Goal: Information Seeking & Learning: Learn about a topic

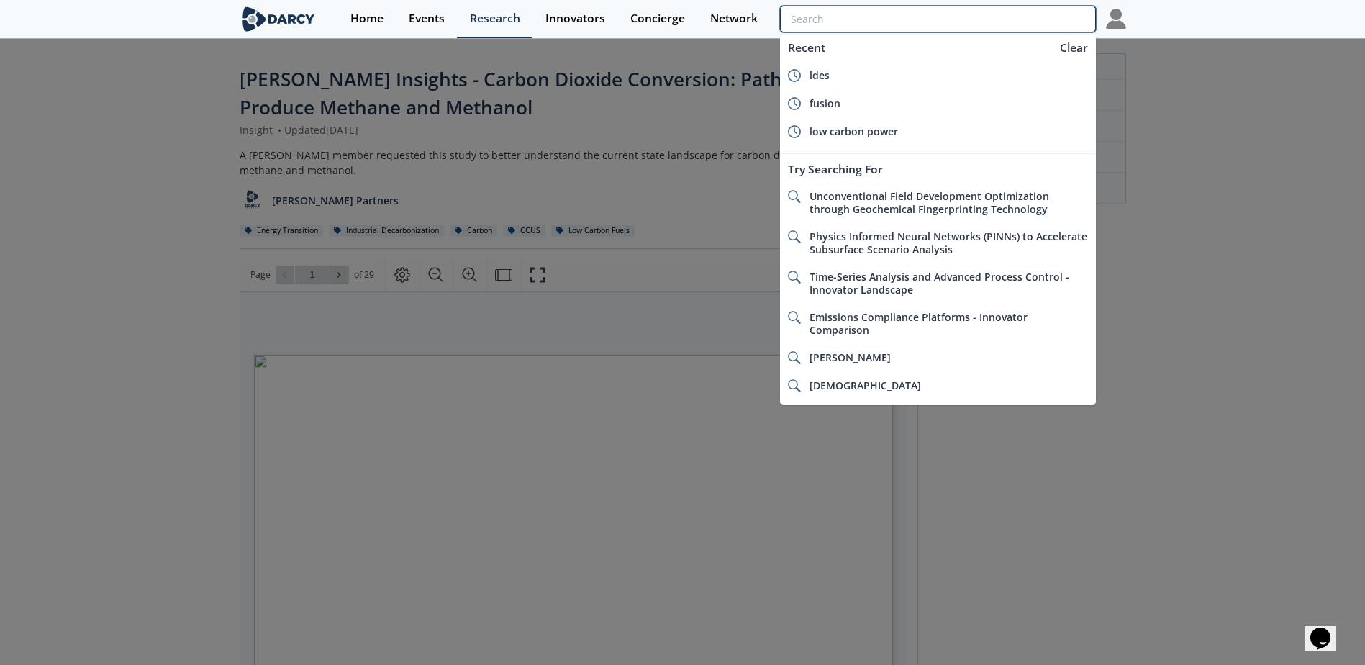
click at [1046, 16] on input "search" at bounding box center [937, 19] width 315 height 27
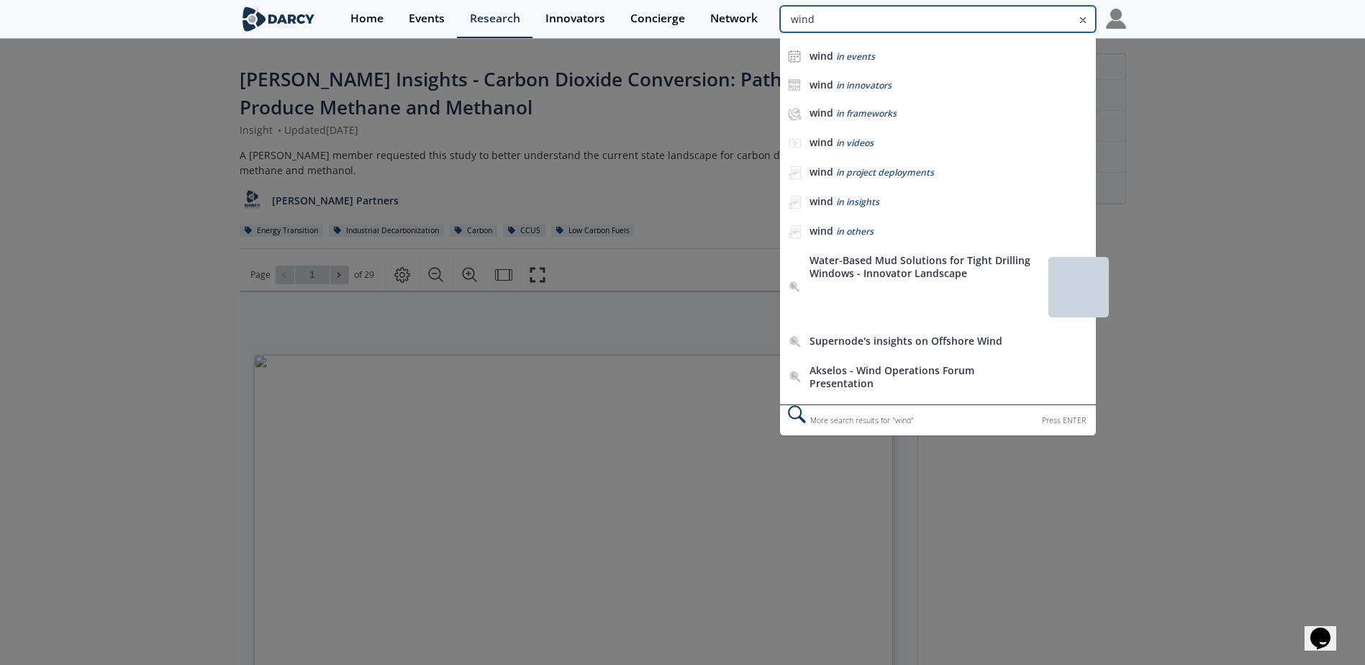
type input "wind"
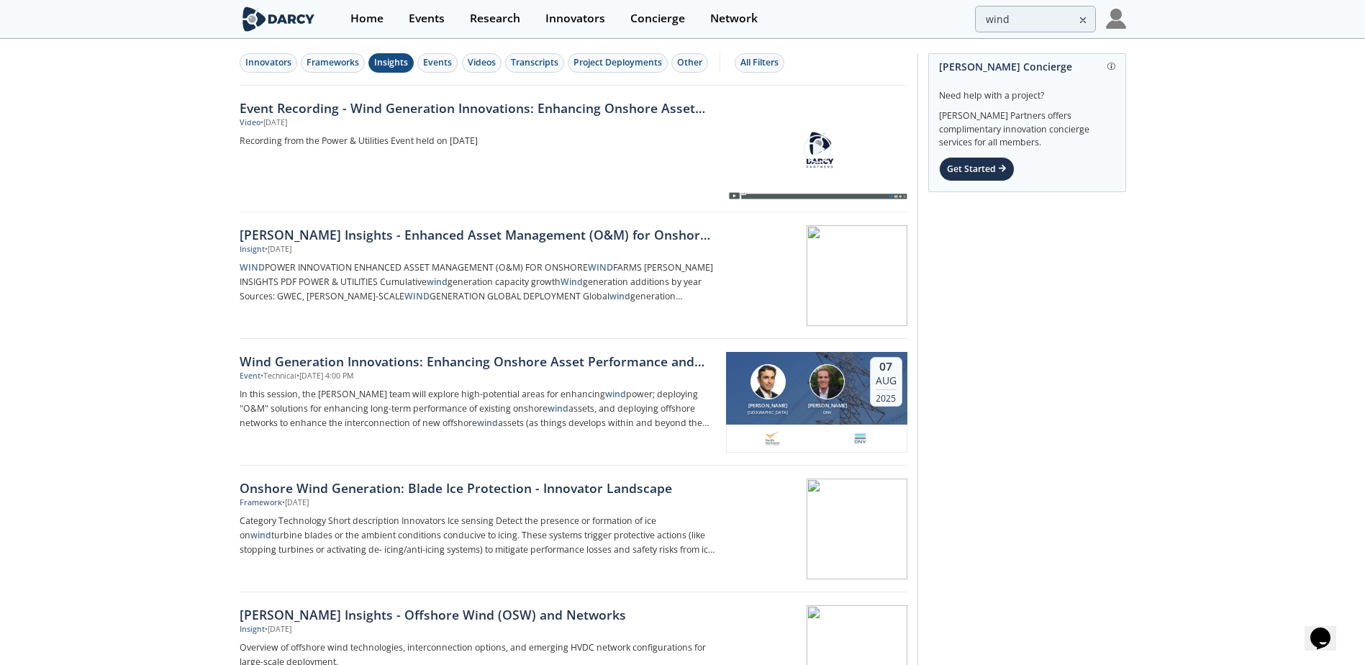
click at [392, 58] on div "Insights" at bounding box center [391, 62] width 34 height 13
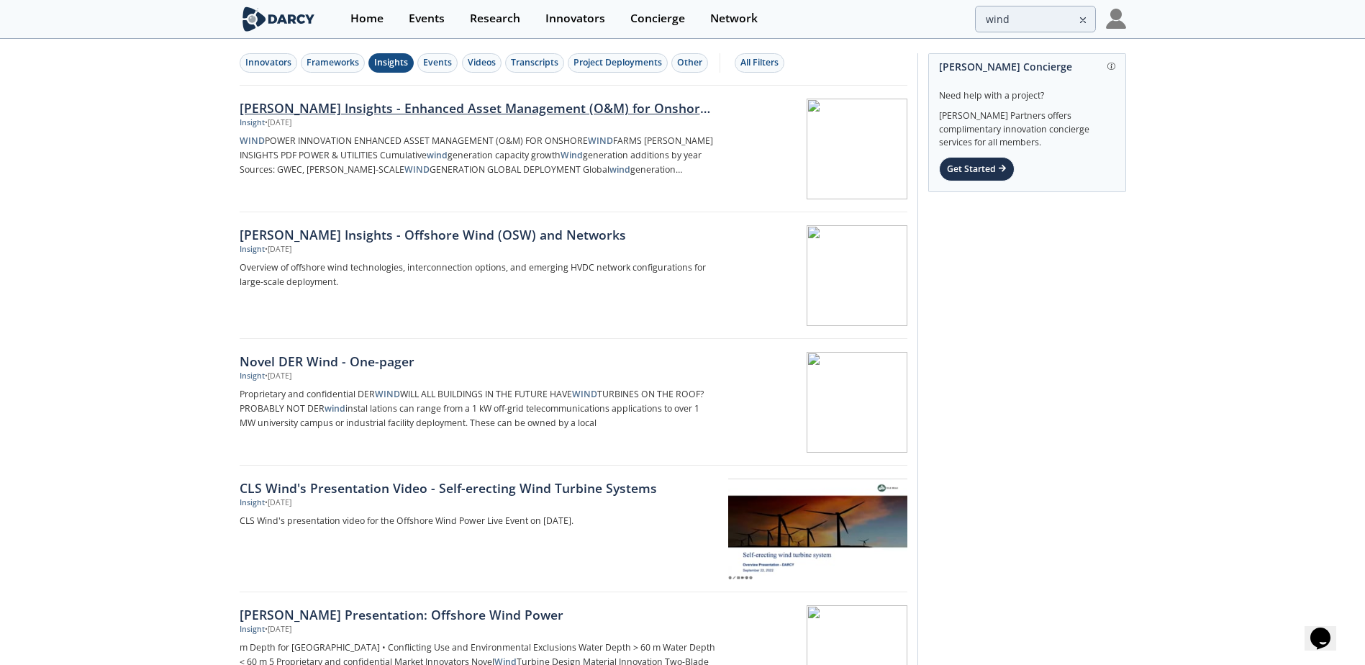
click at [451, 107] on div "[PERSON_NAME] Insights - Enhanced Asset Management (O&M) for Onshore Wind Farms" at bounding box center [478, 108] width 476 height 19
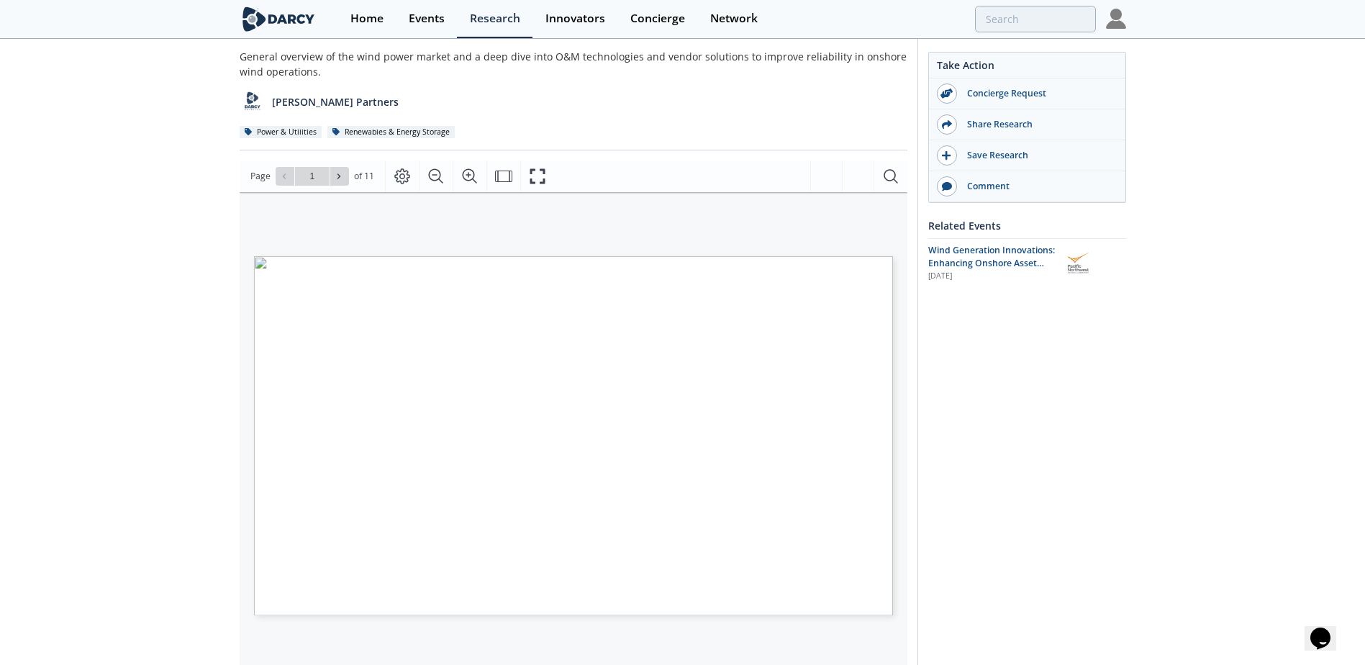
scroll to position [144, 0]
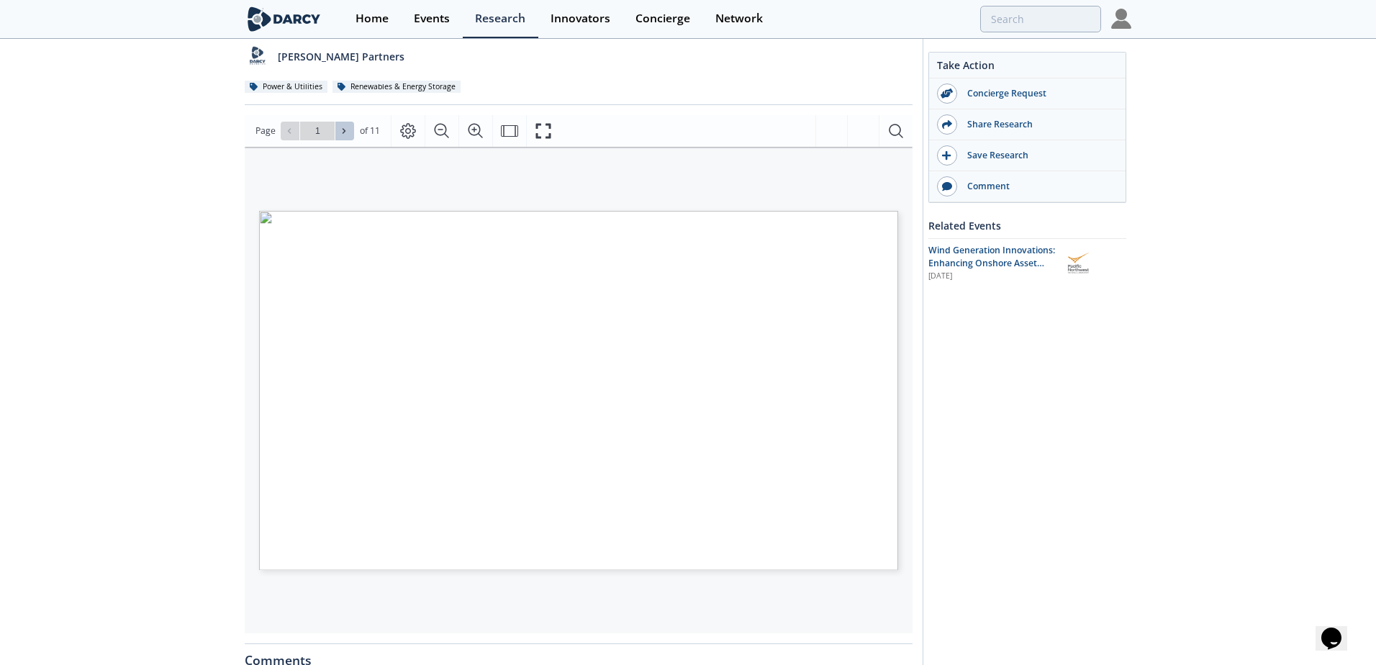
click at [346, 132] on icon at bounding box center [344, 131] width 9 height 9
type input "2"
click at [343, 129] on icon at bounding box center [344, 130] width 3 height 5
type input "3"
click at [343, 129] on icon at bounding box center [344, 130] width 3 height 5
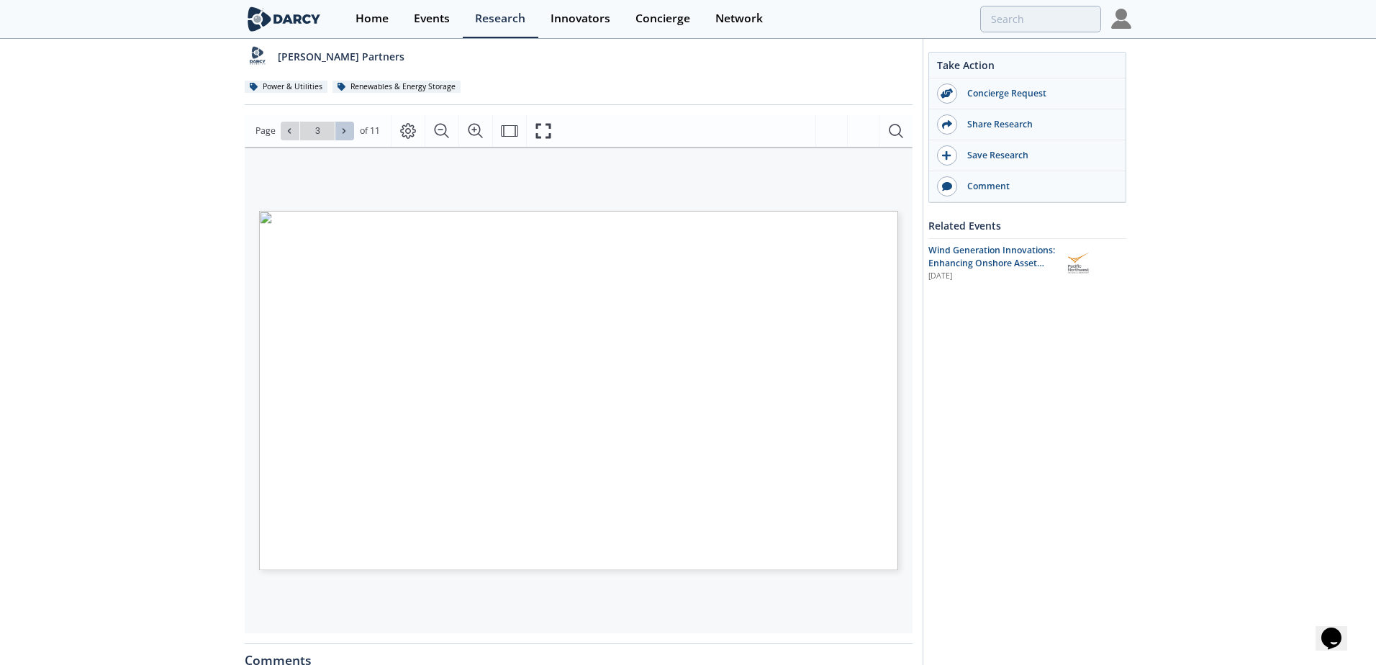
type input "4"
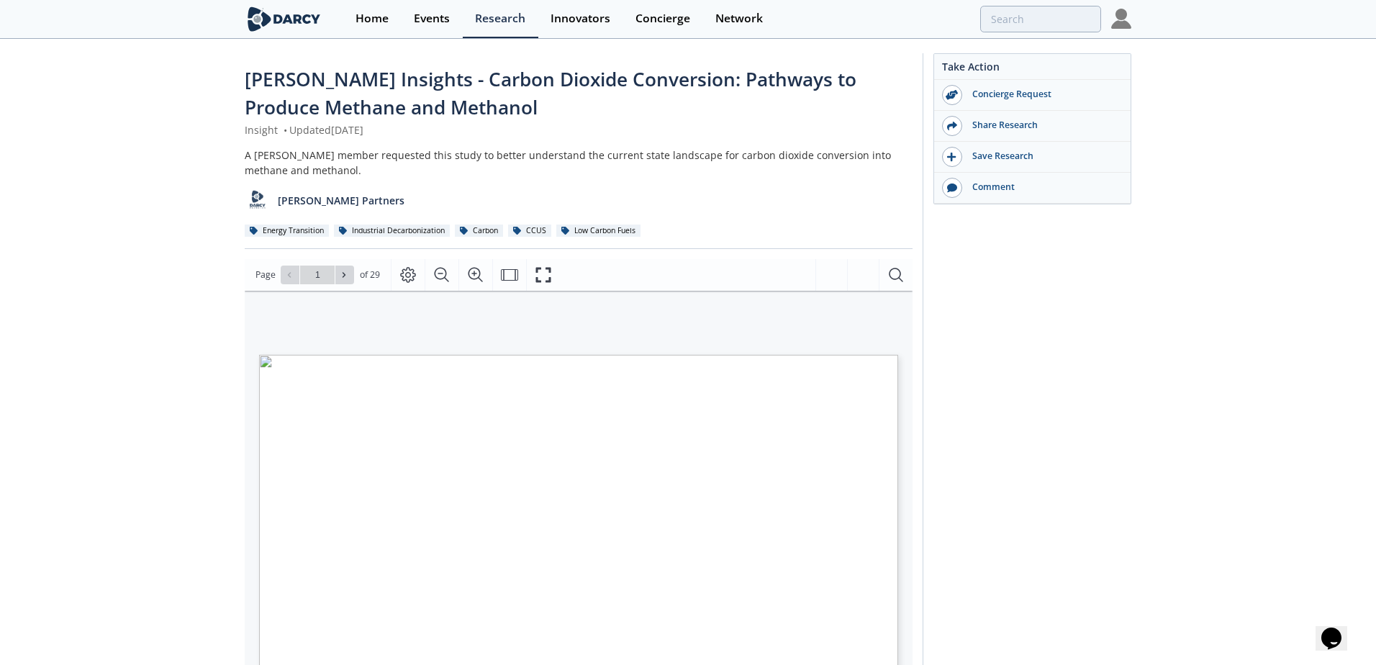
type input "2"
type input "3"
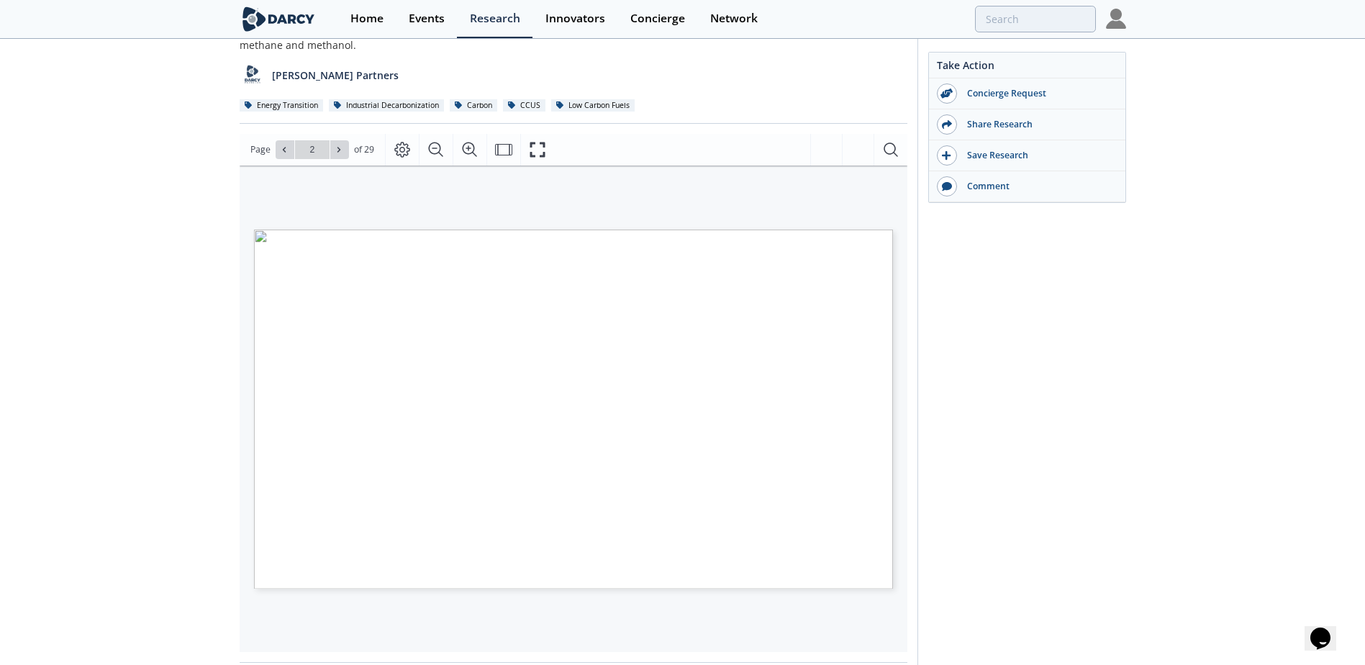
scroll to position [144, 0]
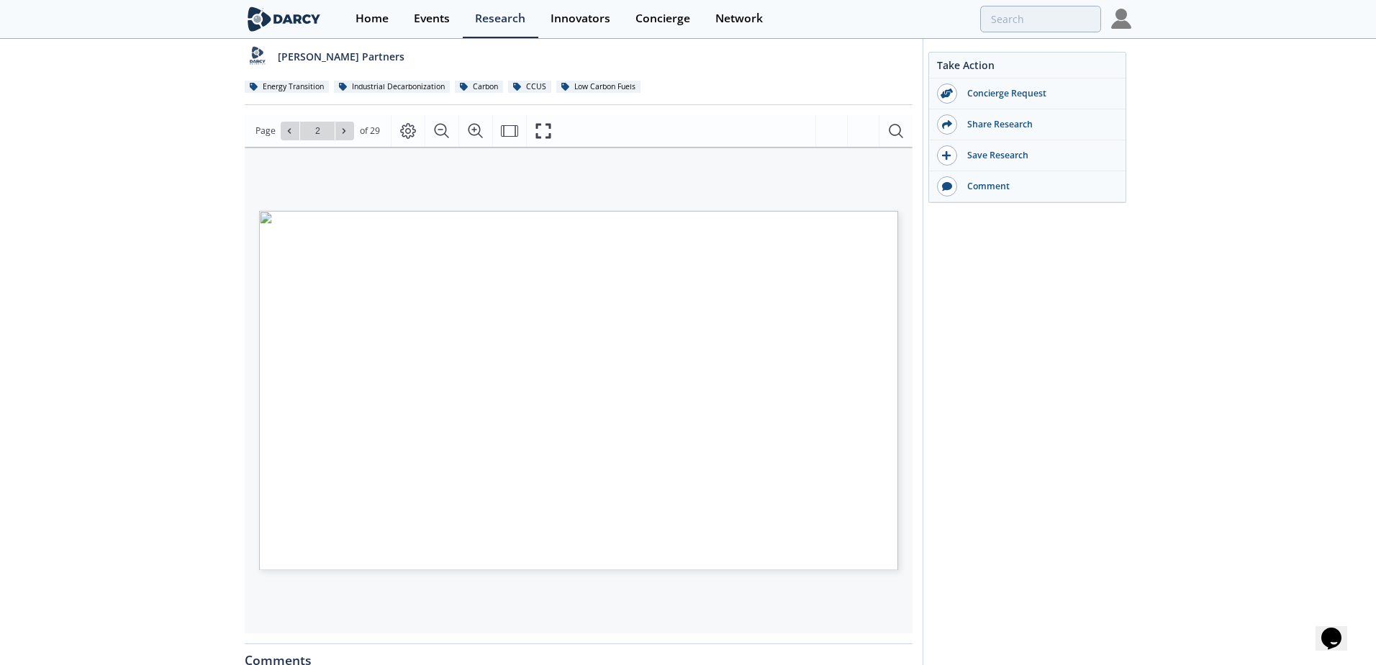
type input "1"
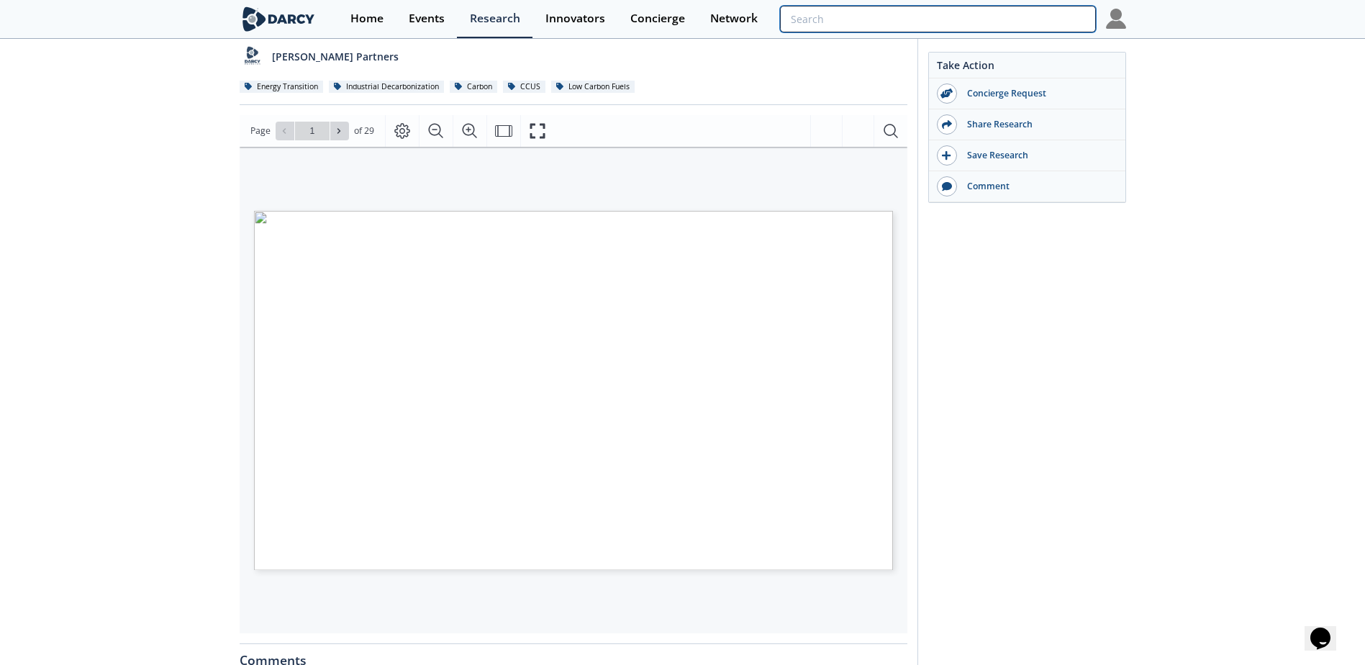
click at [1017, 24] on input "search" at bounding box center [937, 19] width 315 height 27
type input "wind"
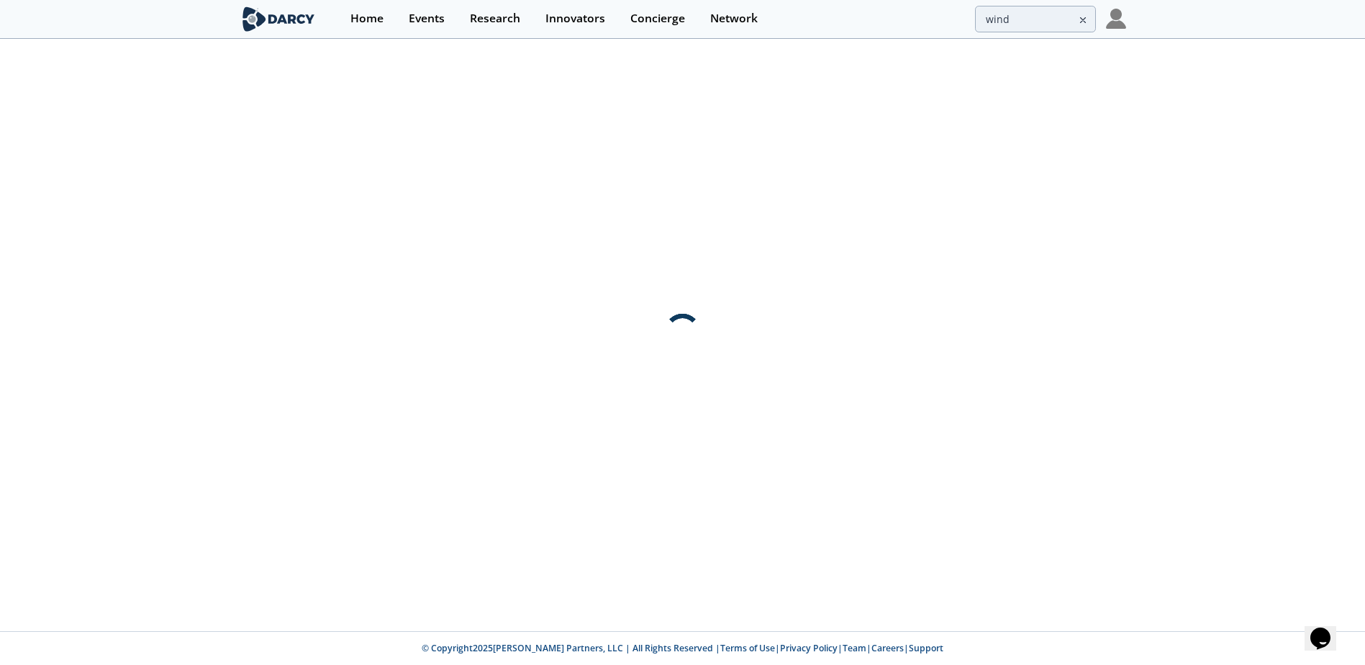
scroll to position [0, 0]
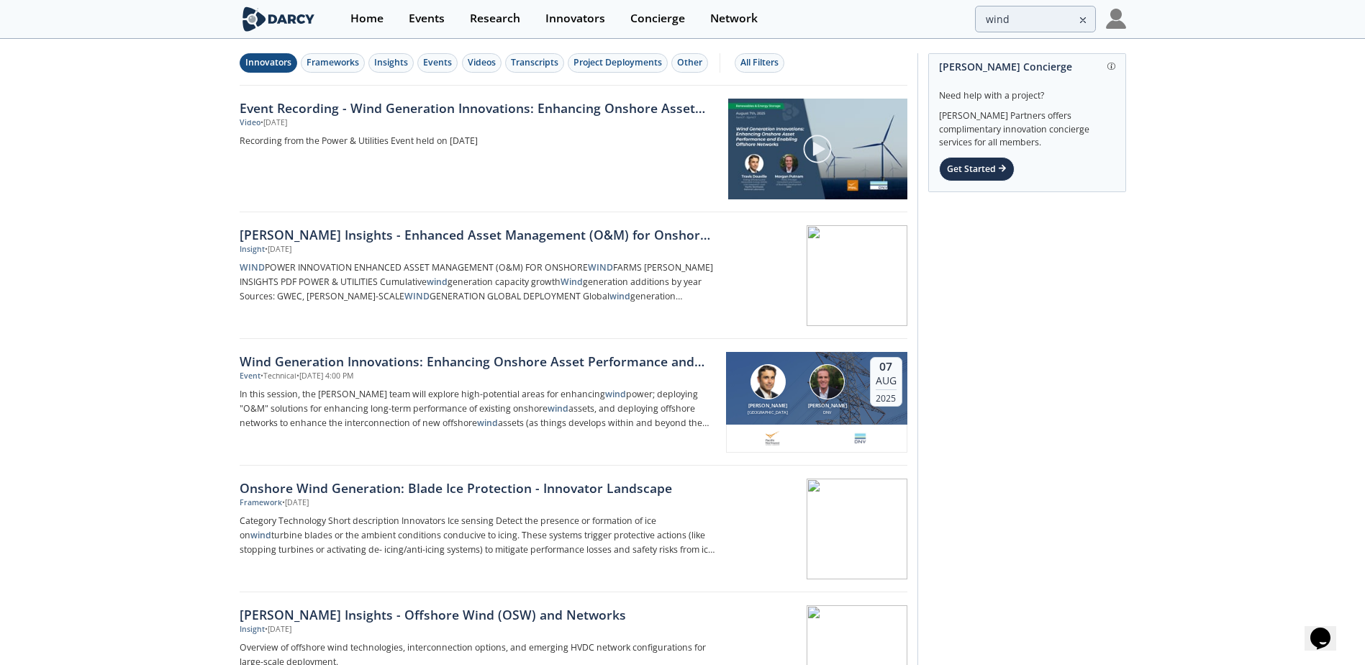
click at [273, 65] on div "Innovators" at bounding box center [268, 62] width 46 height 13
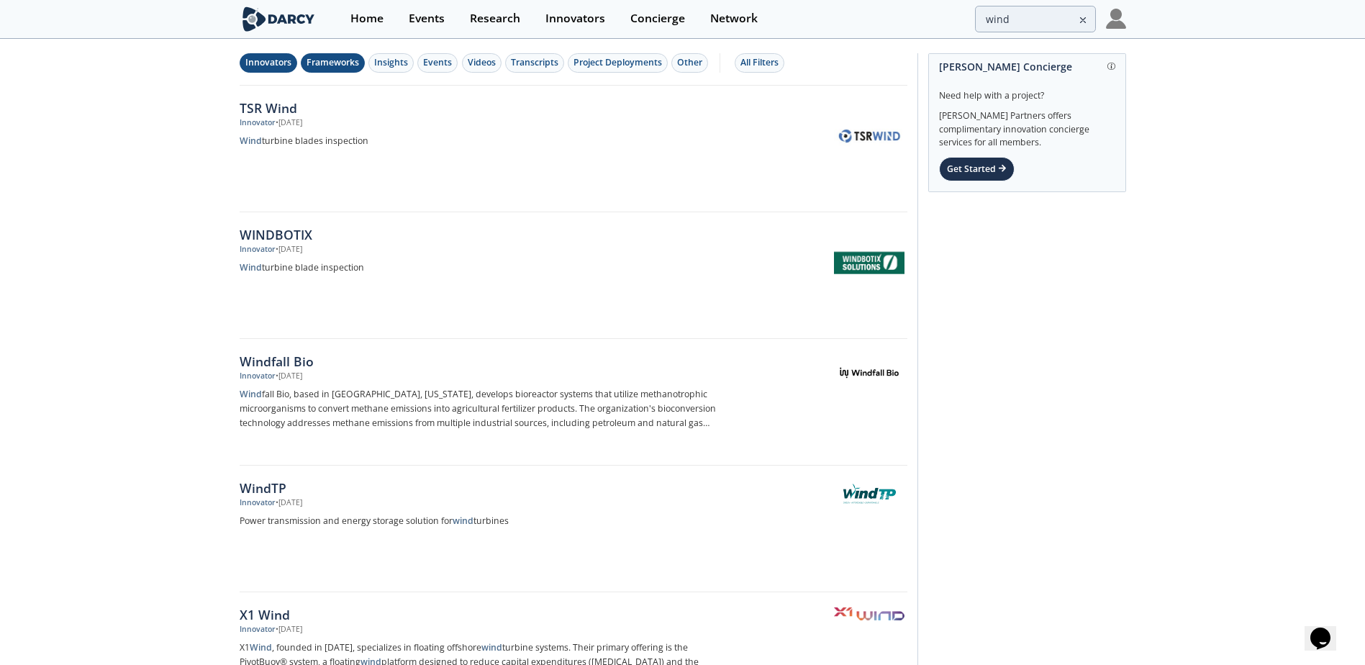
click at [330, 63] on div "Frameworks" at bounding box center [333, 62] width 53 height 13
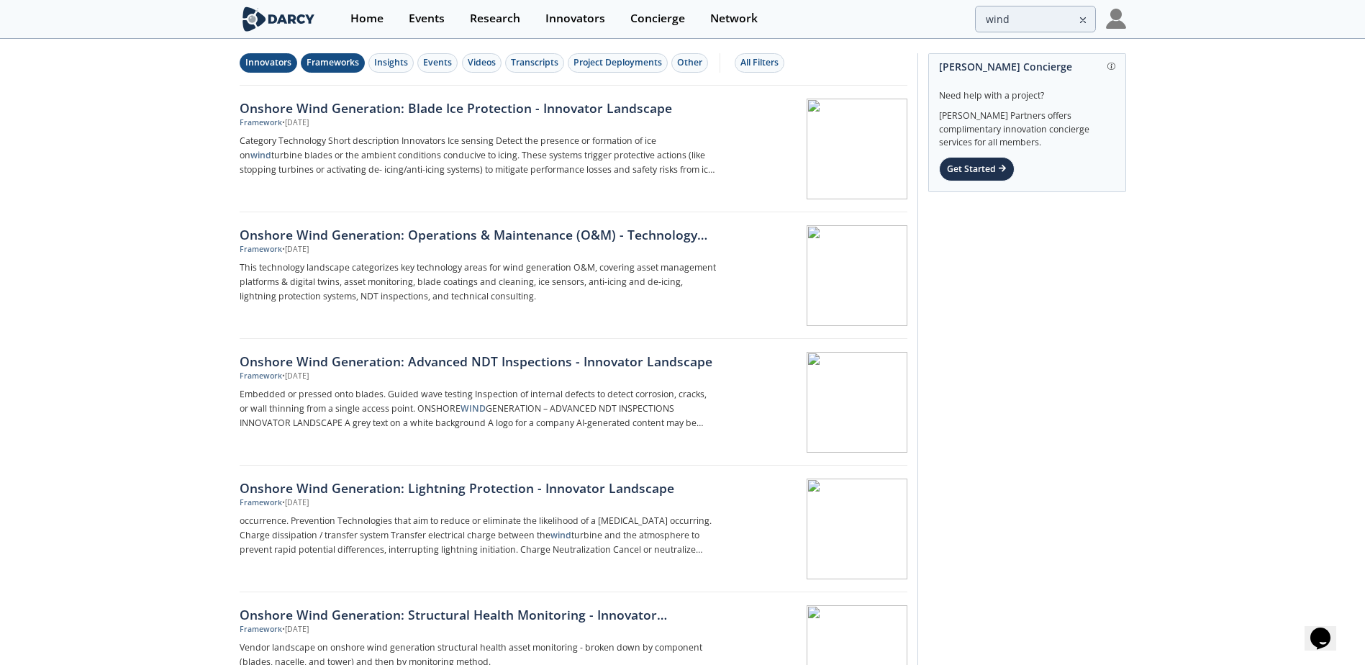
click at [258, 60] on div "Innovators" at bounding box center [268, 62] width 46 height 13
click at [325, 60] on div "Frameworks" at bounding box center [333, 62] width 53 height 13
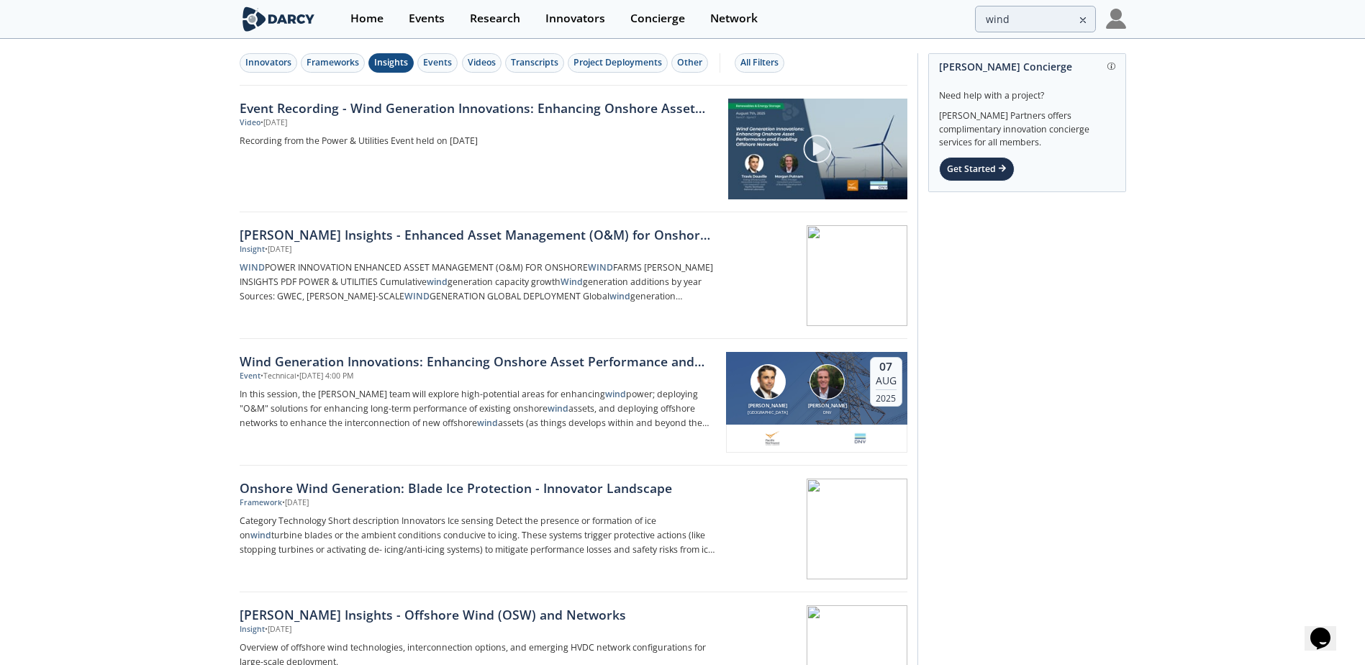
click at [390, 65] on div "Insights" at bounding box center [391, 62] width 34 height 13
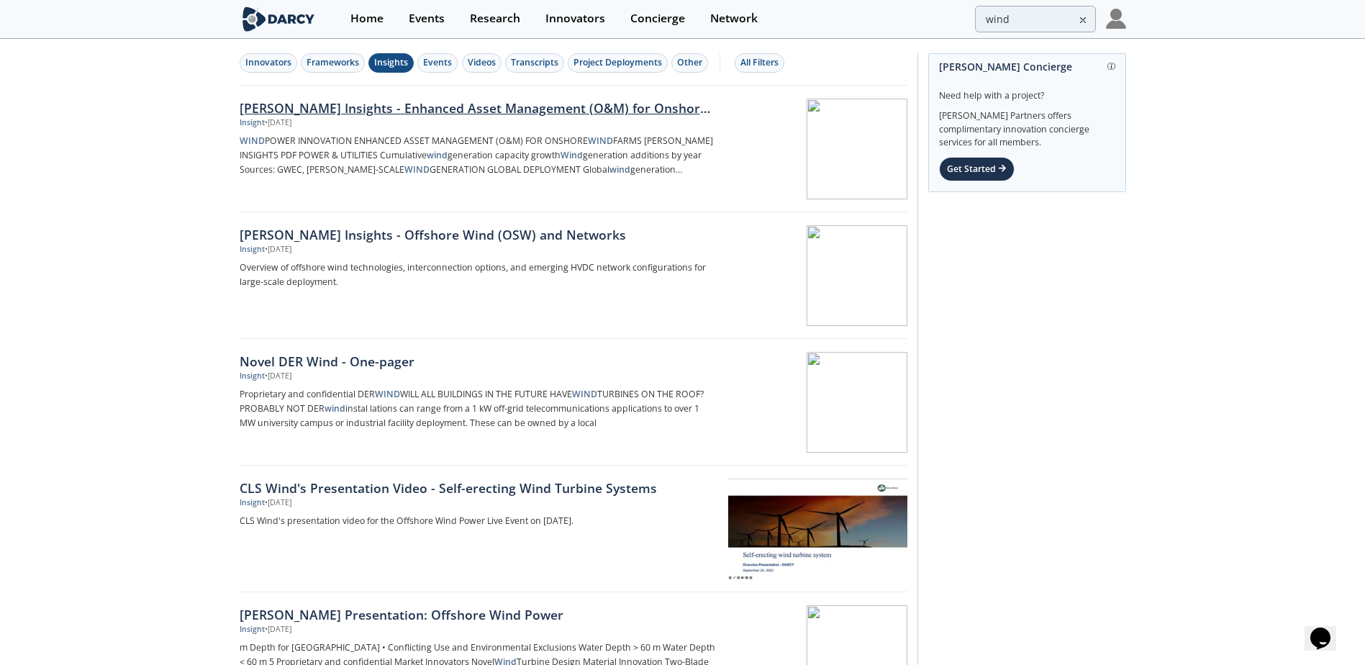
click at [392, 109] on div "[PERSON_NAME] Insights - Enhanced Asset Management (O&M) for Onshore Wind Farms" at bounding box center [478, 108] width 476 height 19
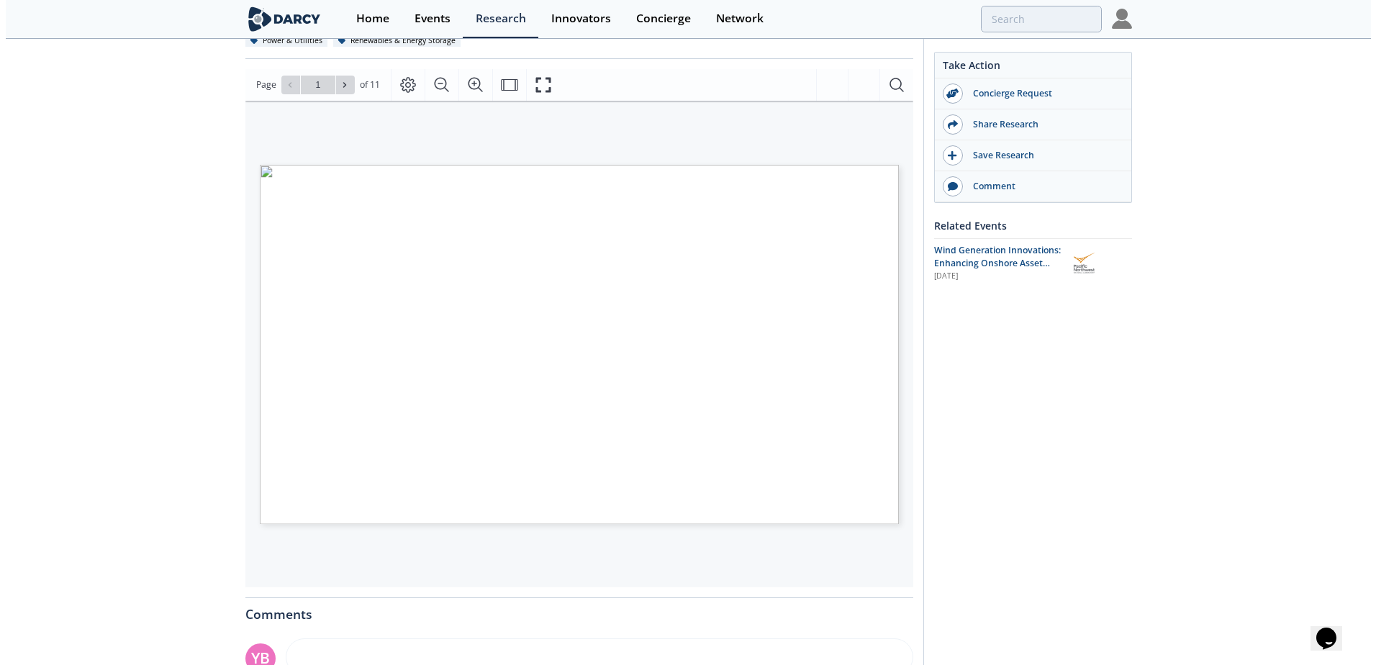
scroll to position [216, 0]
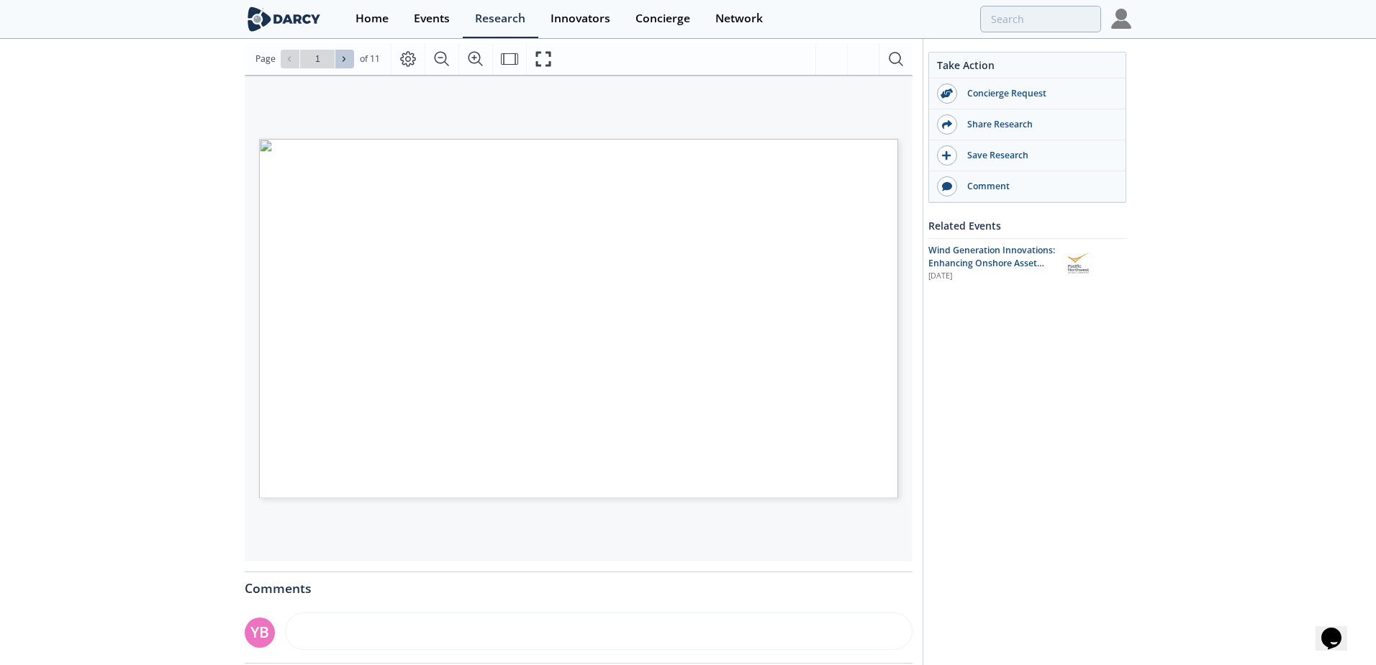
click at [340, 58] on icon at bounding box center [344, 59] width 9 height 9
type input "2"
click at [340, 58] on icon at bounding box center [344, 59] width 9 height 9
type input "3"
click at [340, 58] on icon at bounding box center [344, 59] width 9 height 9
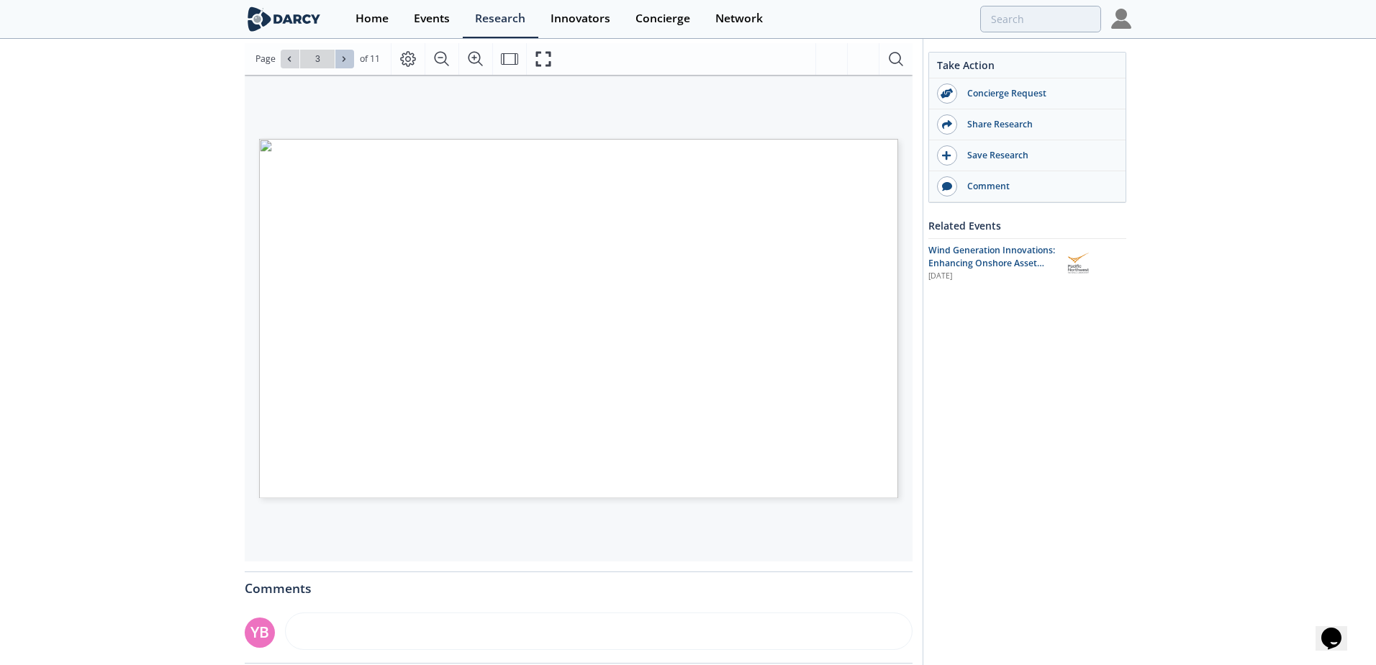
type input "4"
click at [288, 59] on icon at bounding box center [289, 58] width 3 height 5
click at [350, 60] on button at bounding box center [344, 59] width 19 height 19
type input "5"
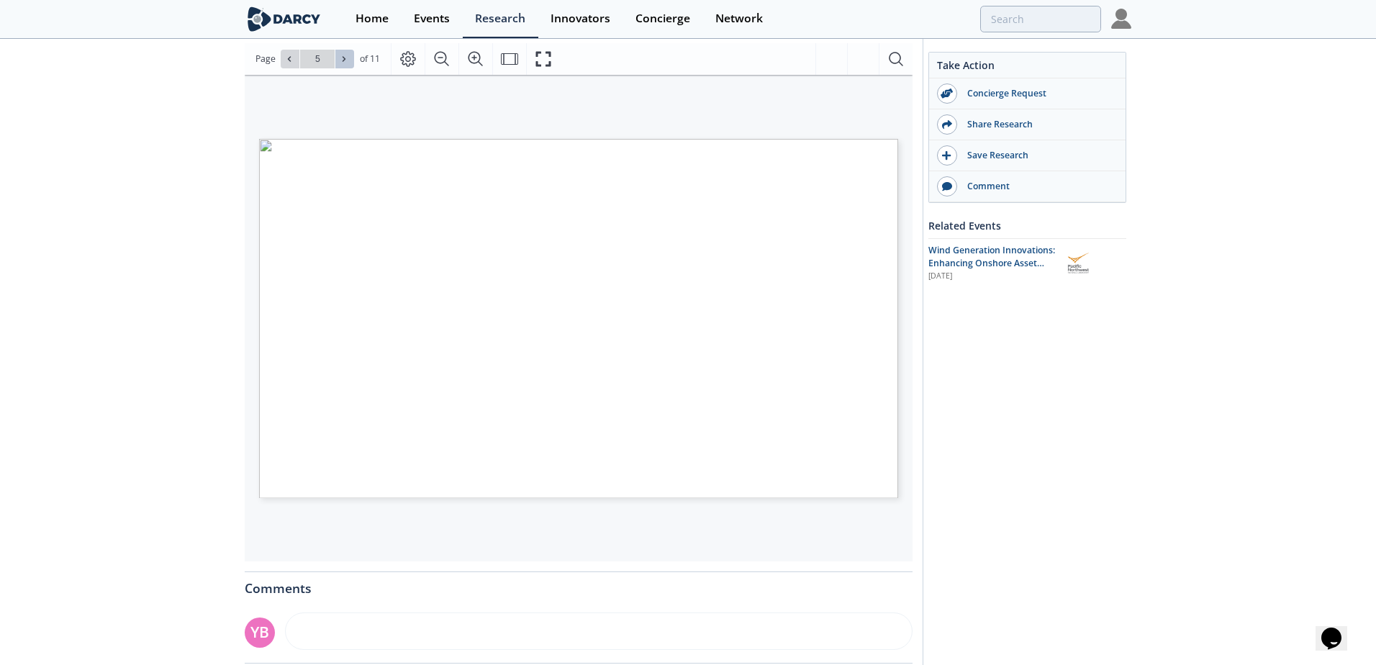
click at [350, 60] on button at bounding box center [344, 59] width 19 height 19
type input "6"
click at [350, 60] on button at bounding box center [344, 59] width 19 height 19
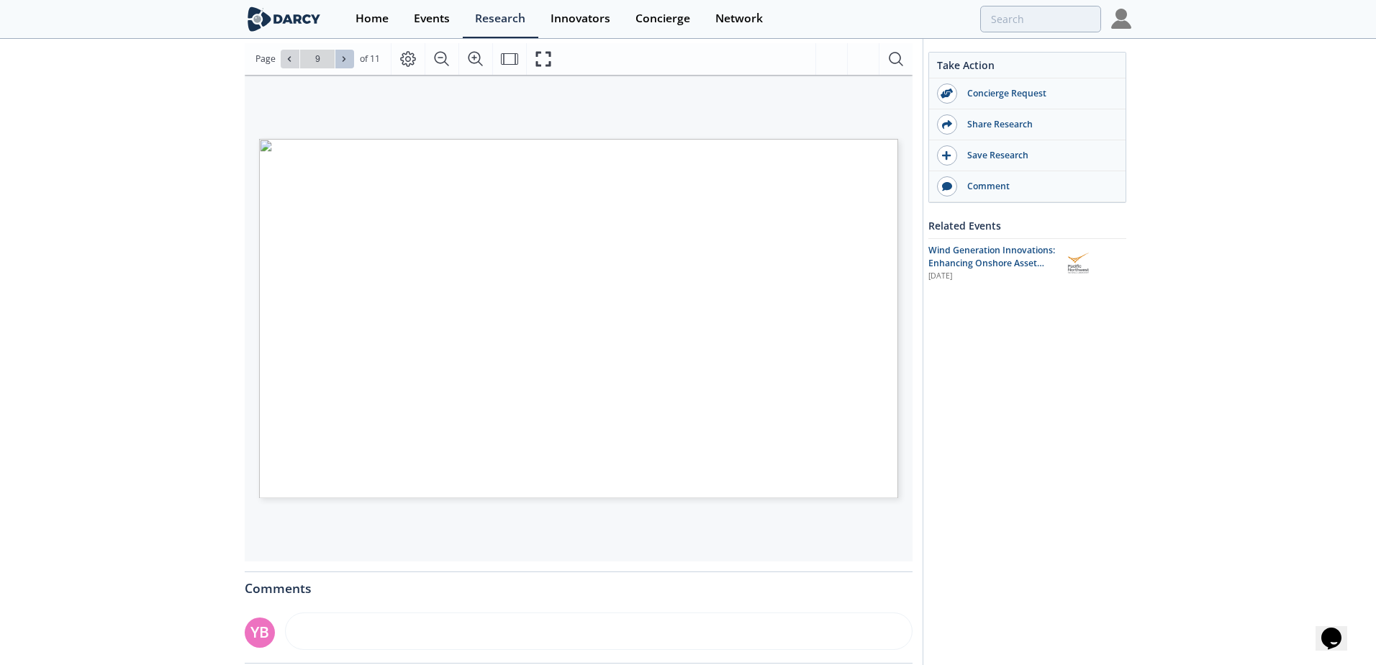
click at [350, 60] on button at bounding box center [344, 59] width 19 height 19
click at [350, 60] on div "Go to Page 11" at bounding box center [317, 59] width 73 height 19
click at [291, 60] on icon at bounding box center [289, 59] width 9 height 9
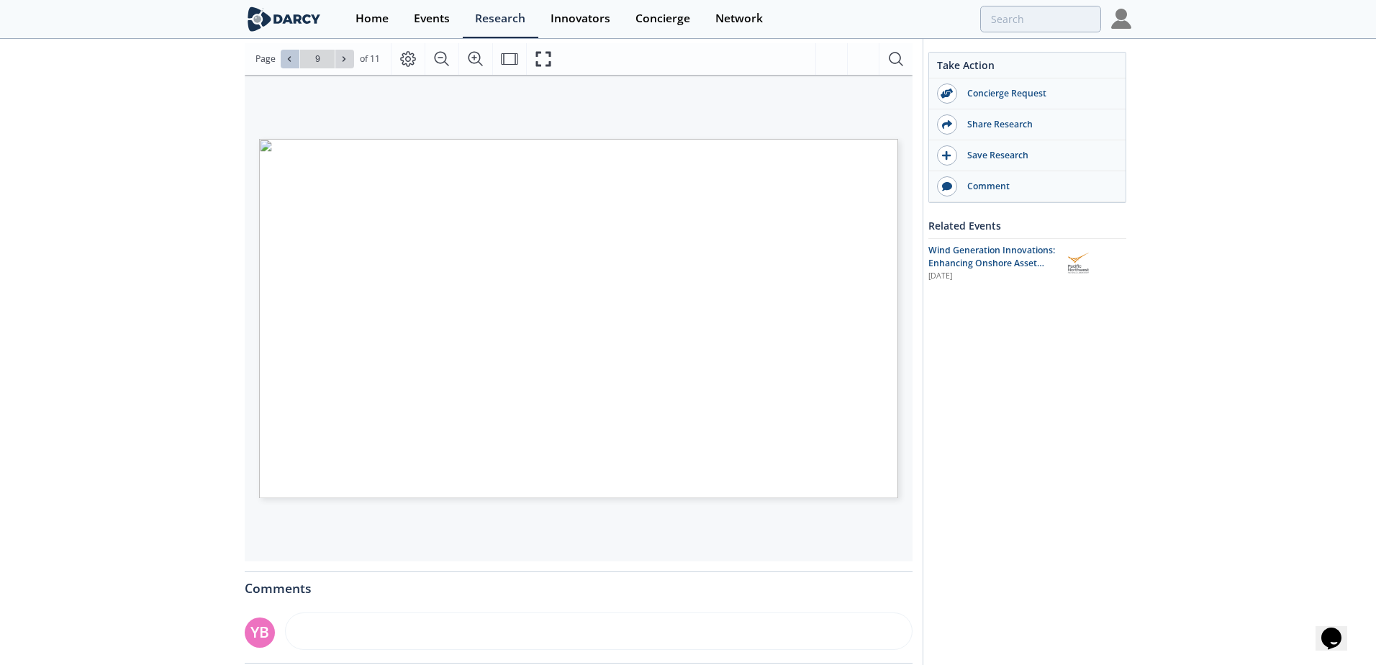
click at [291, 60] on icon at bounding box center [289, 59] width 9 height 9
type input "6"
click at [547, 60] on icon "Fullscreen" at bounding box center [543, 58] width 17 height 17
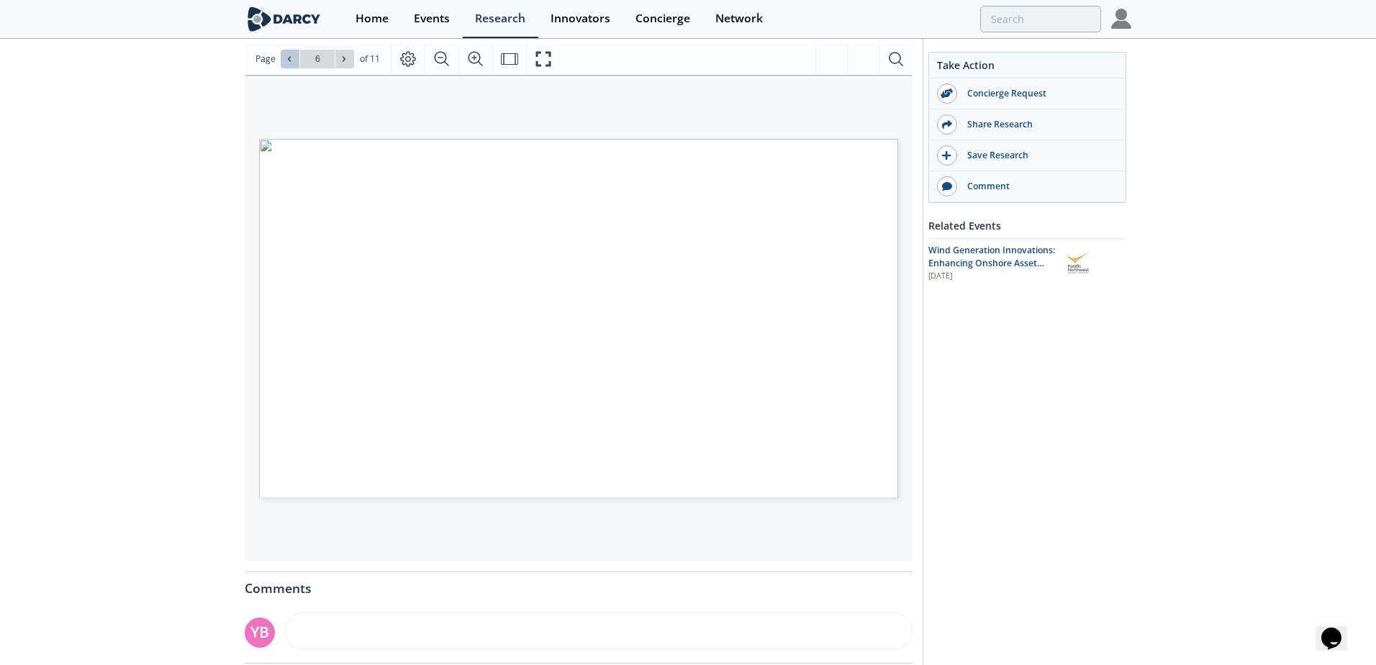
click at [291, 60] on icon at bounding box center [289, 59] width 9 height 9
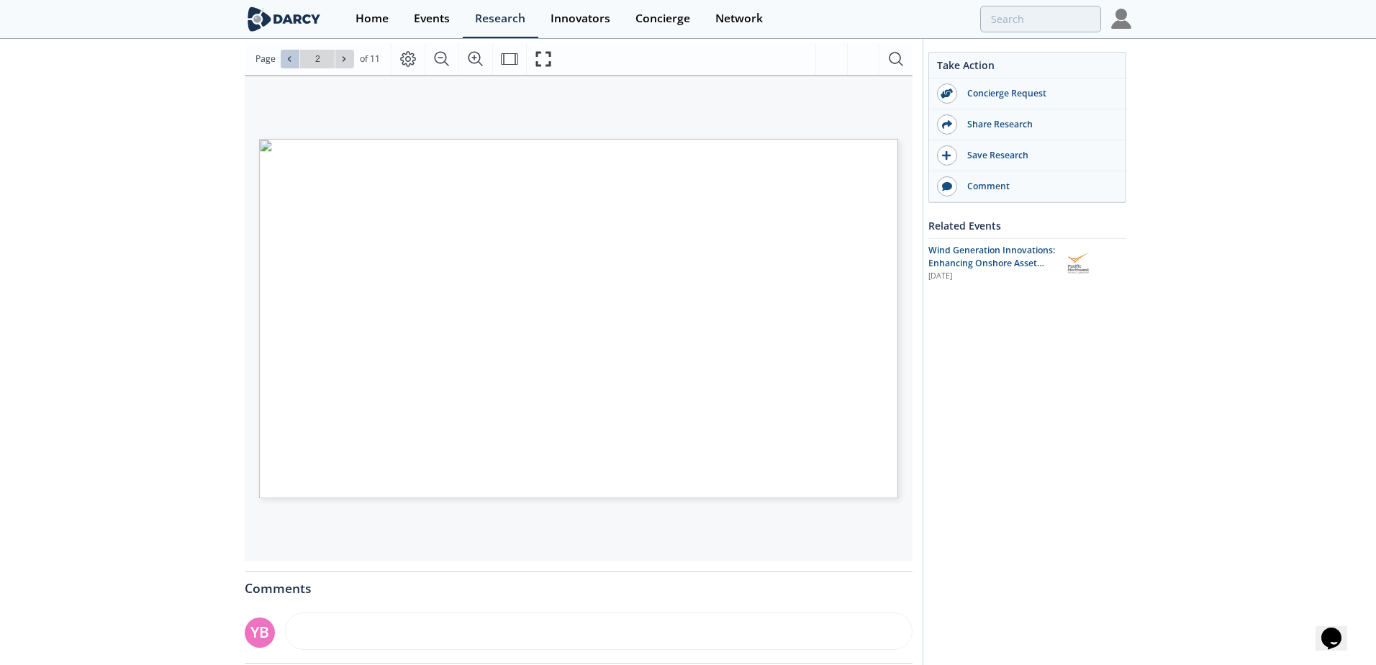
type input "1"
click at [349, 58] on button at bounding box center [344, 59] width 19 height 19
click at [350, 55] on button at bounding box center [344, 59] width 19 height 19
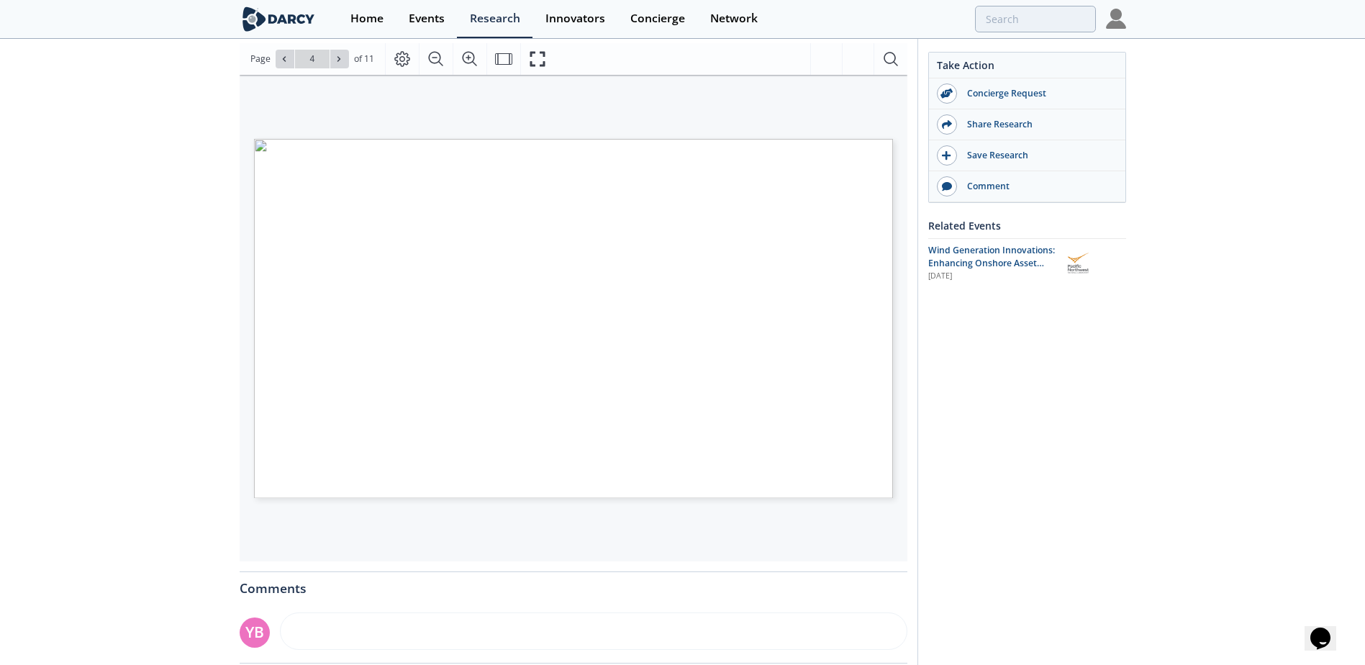
click at [1129, 397] on div "[PERSON_NAME] Insights - Enhanced Asset Management (O&M) for Onshore Wind Farms…" at bounding box center [682, 352] width 1365 height 1056
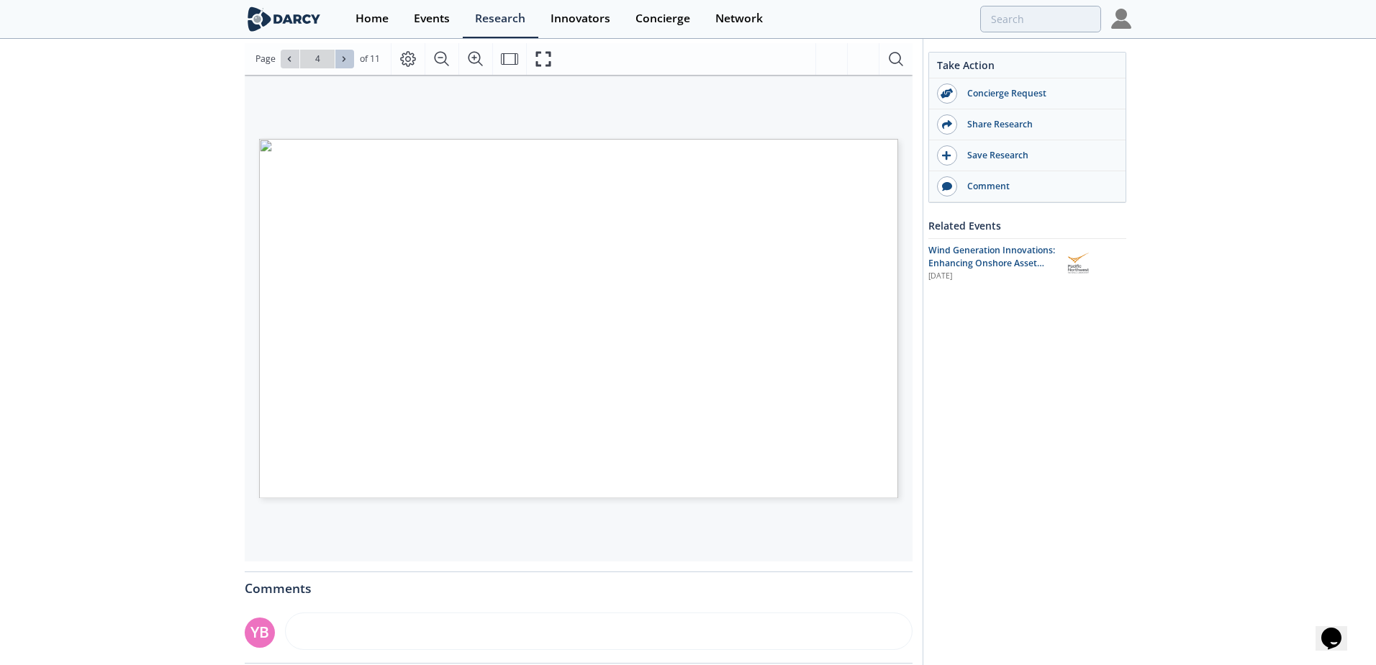
click at [345, 60] on icon at bounding box center [344, 59] width 9 height 9
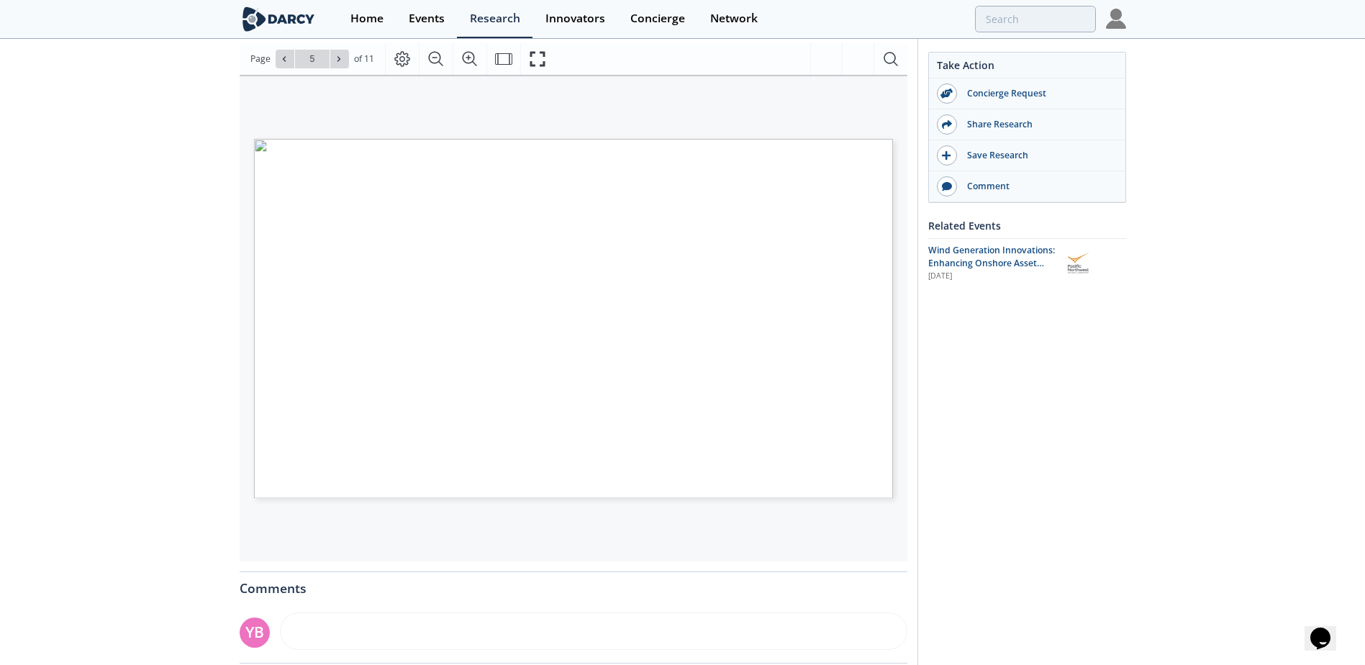
click at [1095, 443] on div "Take Action Concierge Request Share Research Save Research Comment Related Even…" at bounding box center [1021, 348] width 209 height 1023
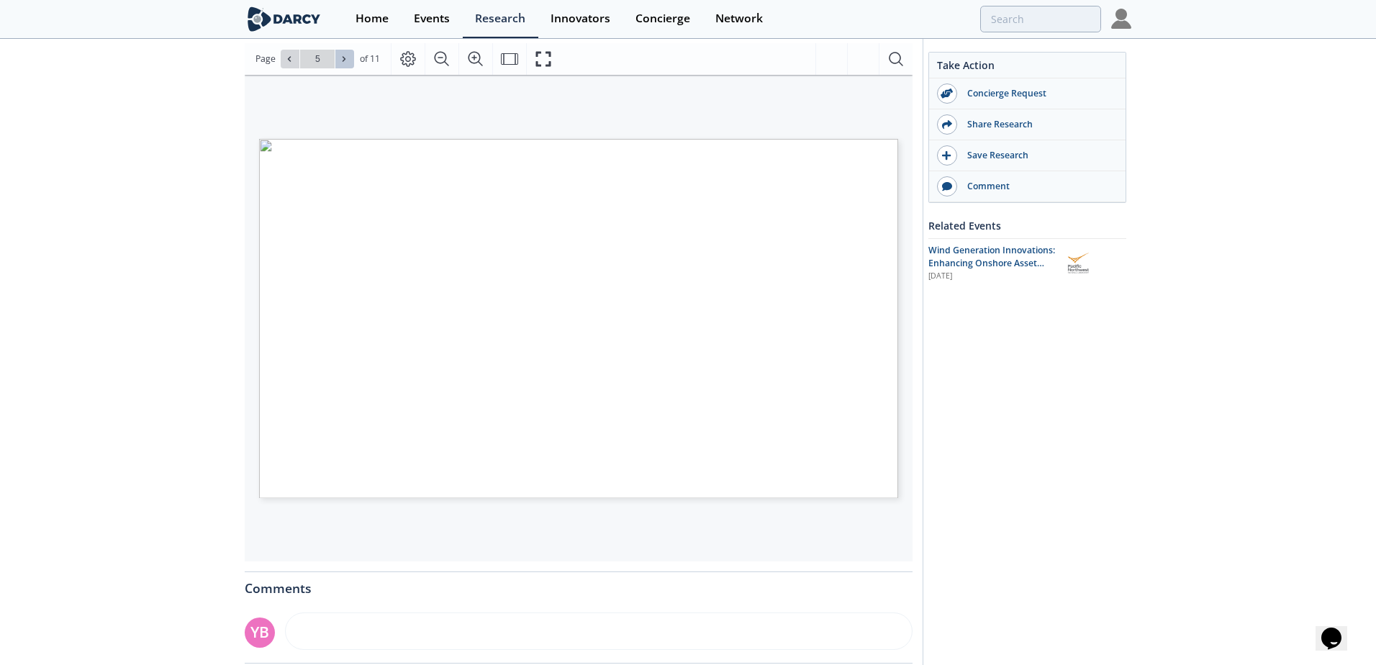
click at [340, 55] on icon at bounding box center [344, 59] width 9 height 9
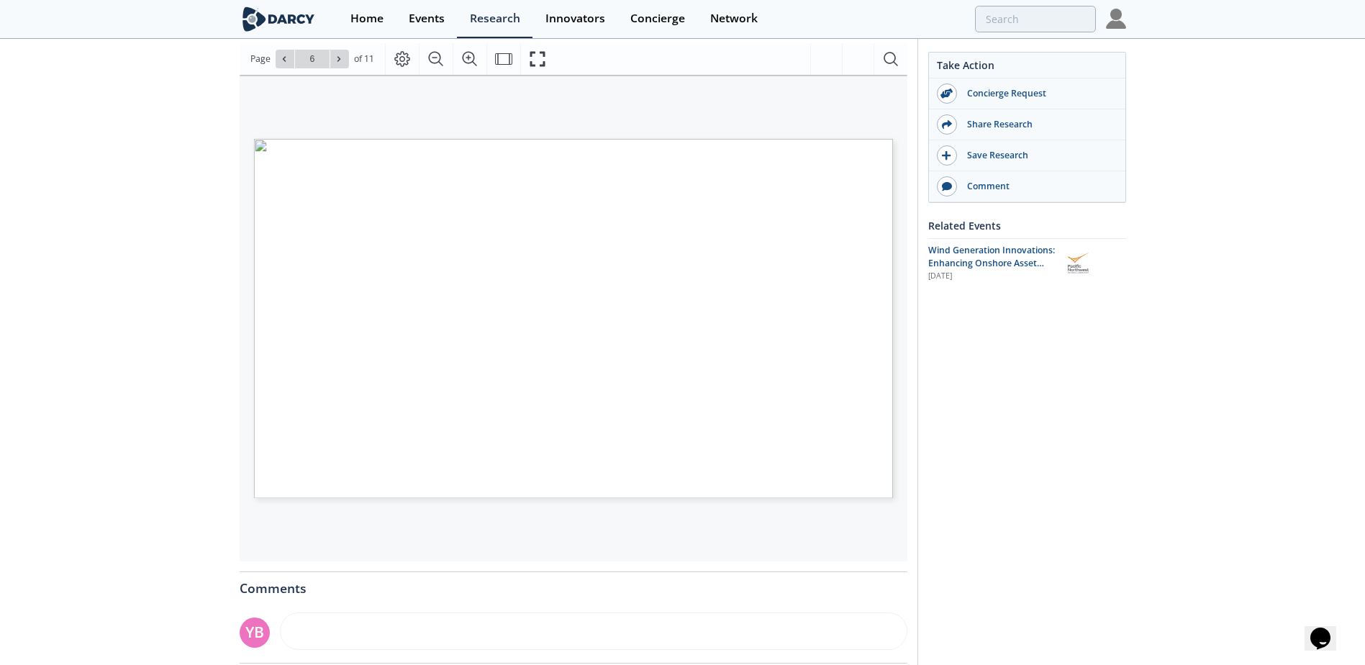
click at [1061, 386] on div "Take Action Concierge Request Share Research Save Research Comment Related Even…" at bounding box center [1021, 348] width 209 height 1023
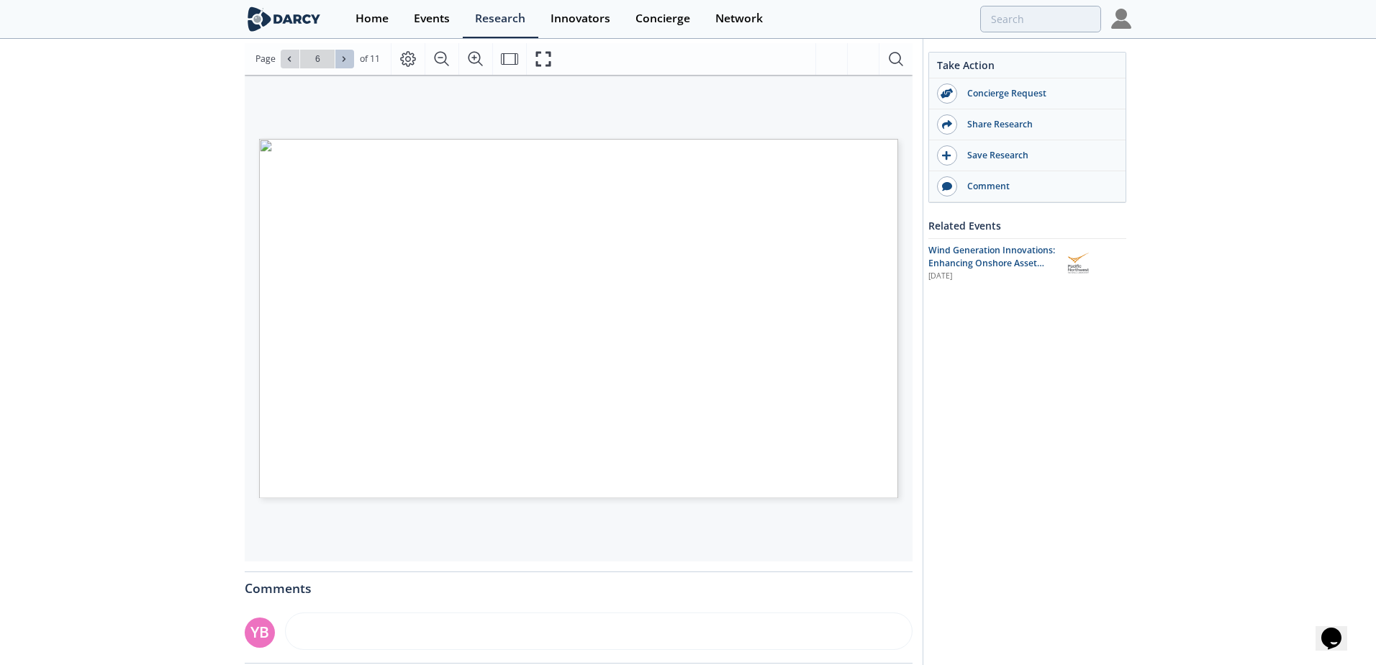
click at [343, 58] on icon at bounding box center [344, 58] width 3 height 5
click at [336, 63] on button at bounding box center [344, 59] width 19 height 19
click at [341, 56] on icon at bounding box center [344, 59] width 9 height 9
click at [285, 59] on icon at bounding box center [289, 59] width 9 height 9
click at [287, 64] on button at bounding box center [290, 59] width 19 height 19
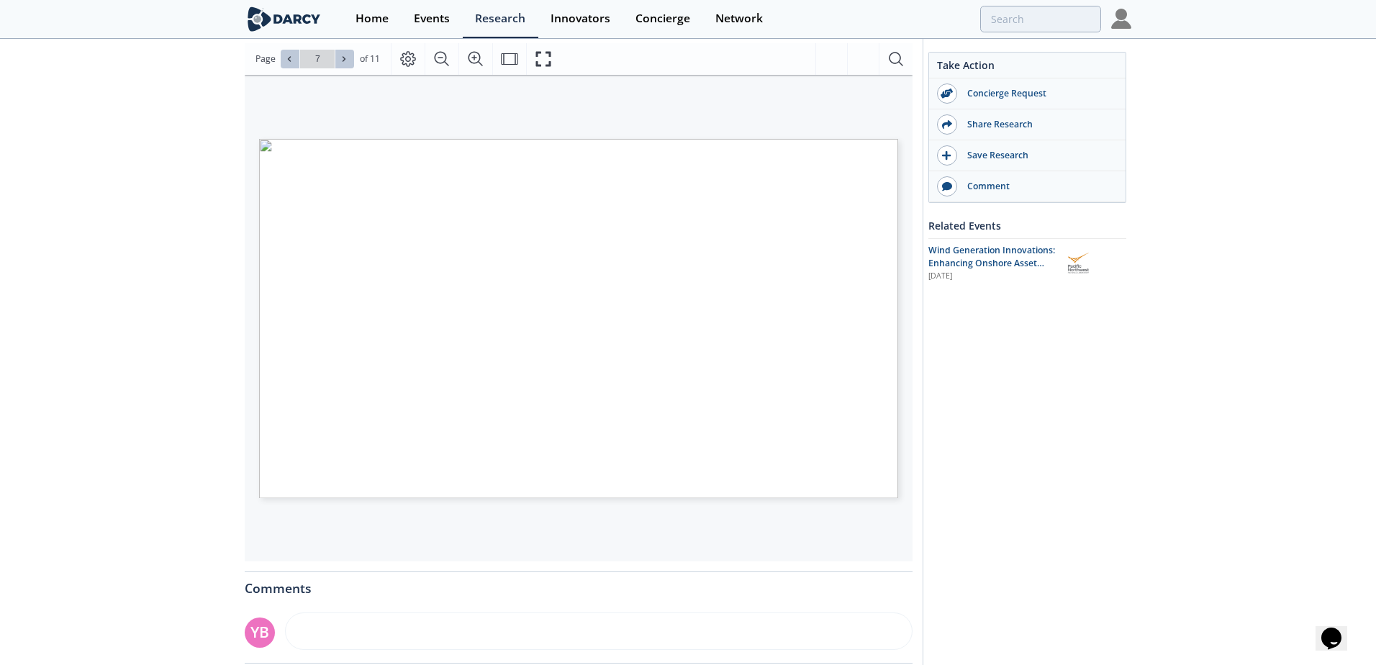
click at [340, 58] on icon at bounding box center [344, 59] width 9 height 9
type input "11"
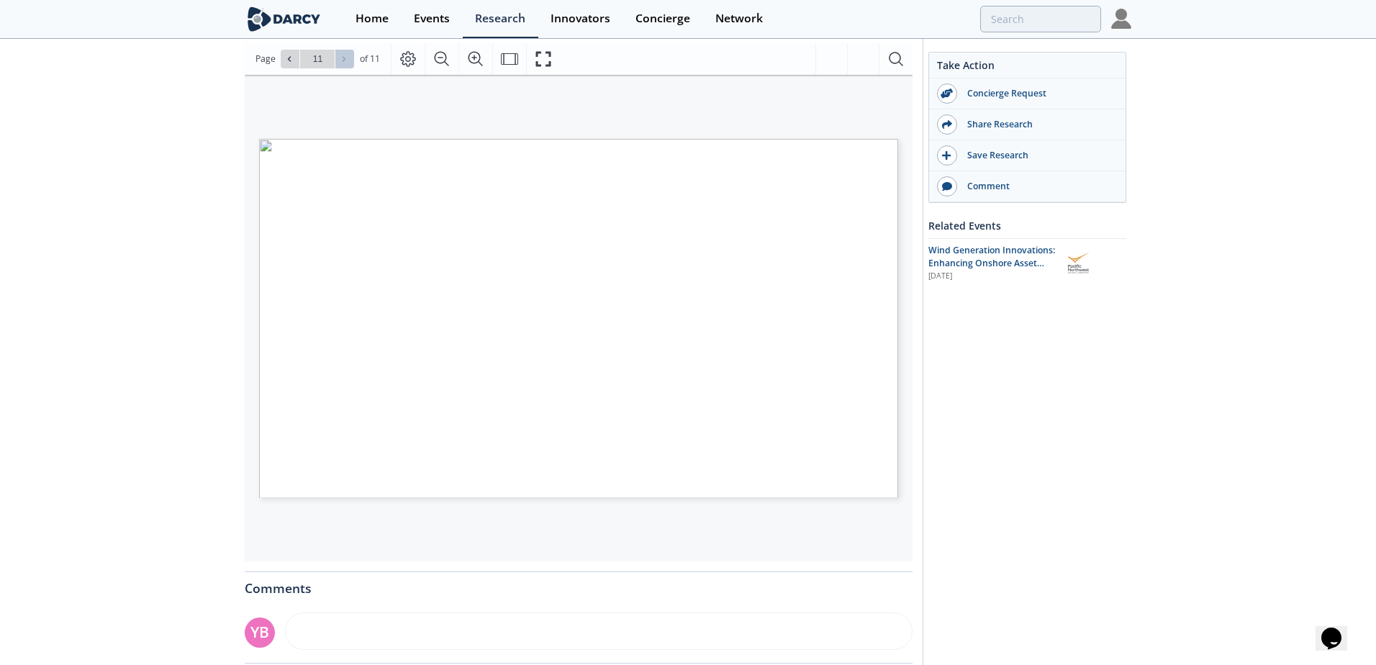
click at [339, 58] on div "Go to Page 11" at bounding box center [317, 59] width 73 height 19
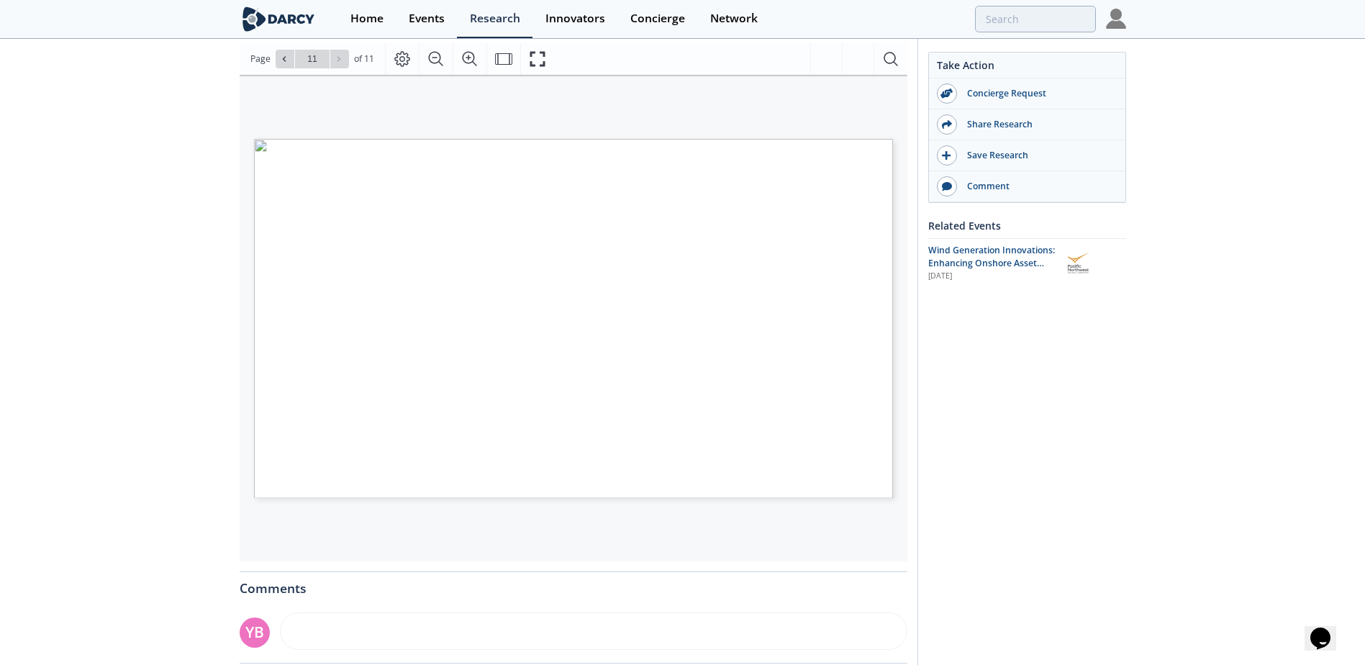
type input "wind"
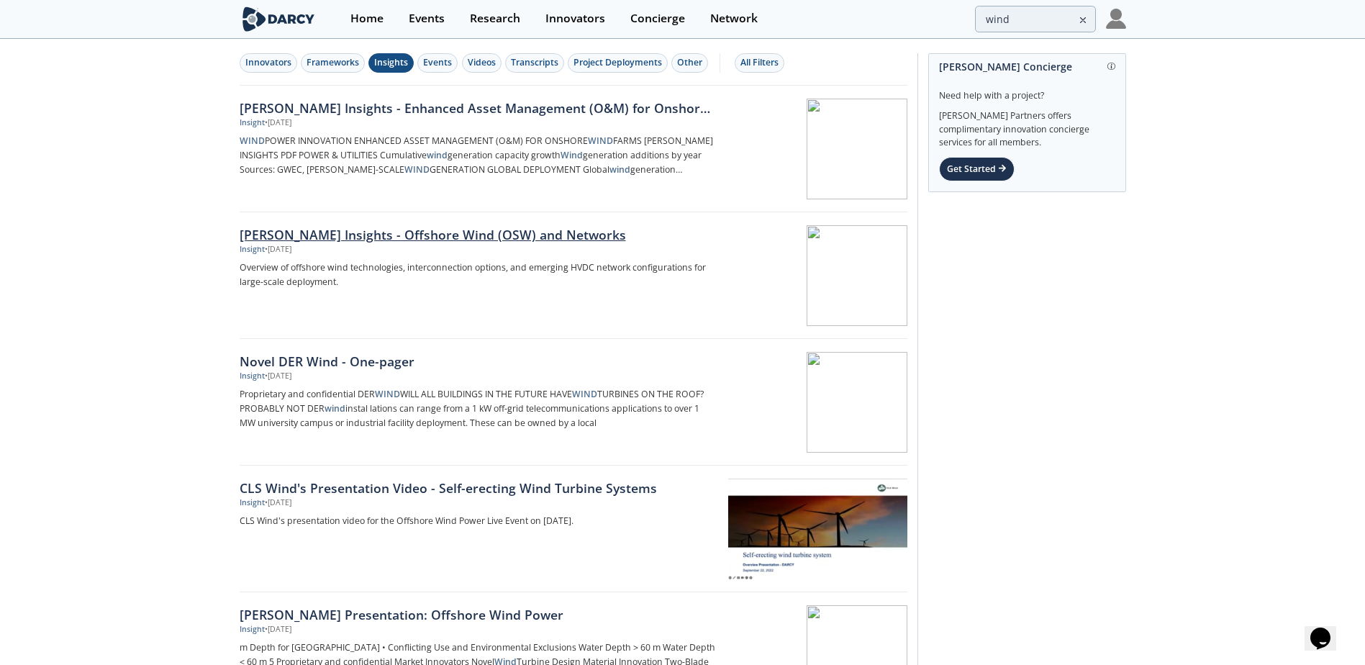
click at [475, 232] on div "[PERSON_NAME] Insights - Offshore Wind (OSW) and Networks" at bounding box center [478, 234] width 476 height 19
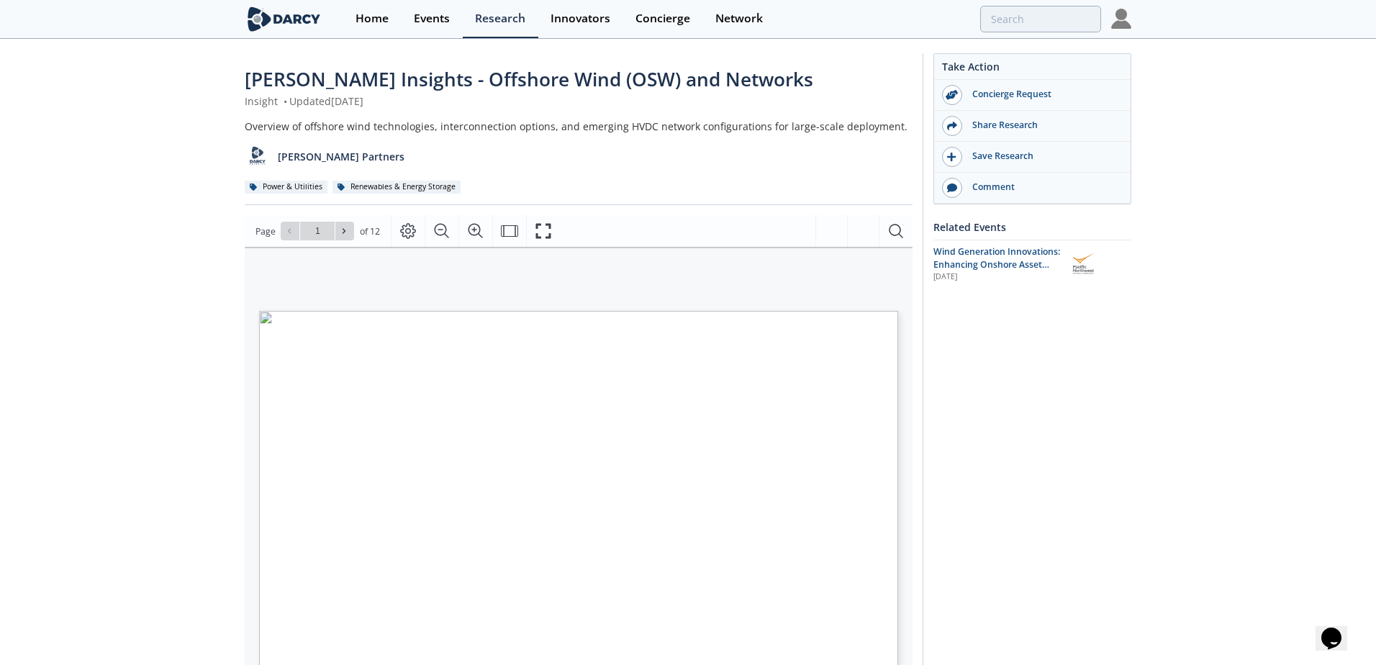
type input "2"
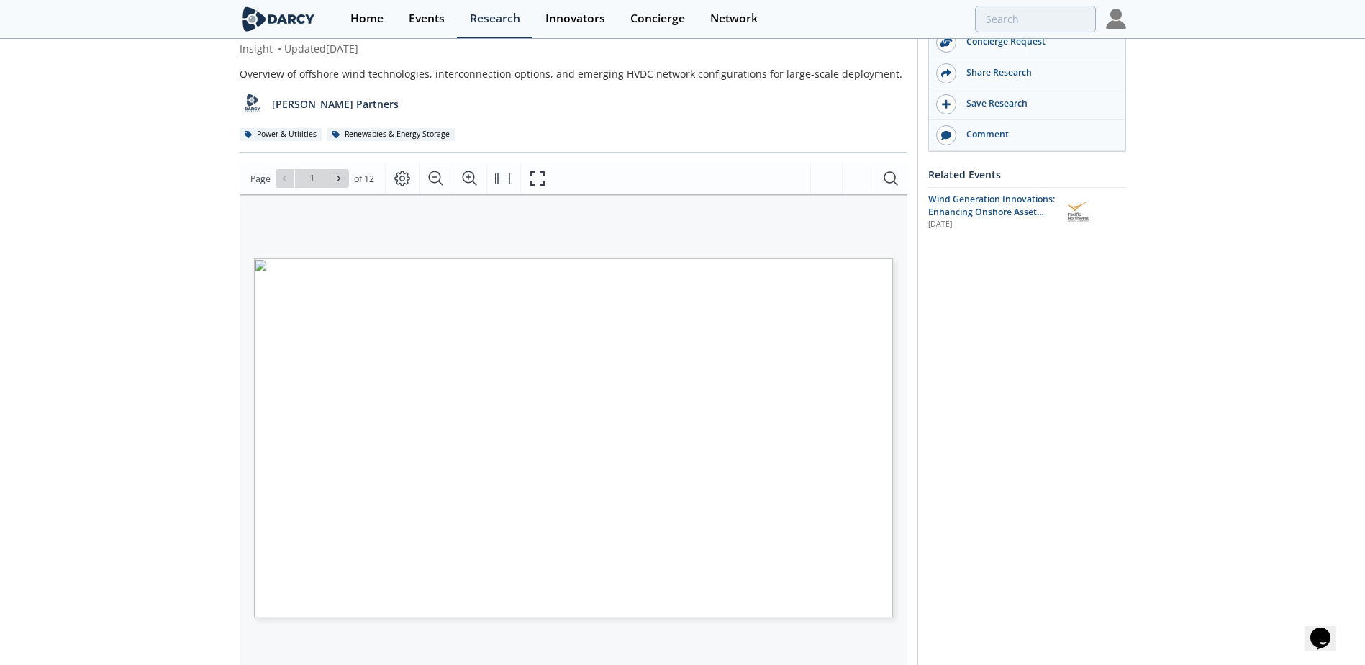
scroll to position [72, 0]
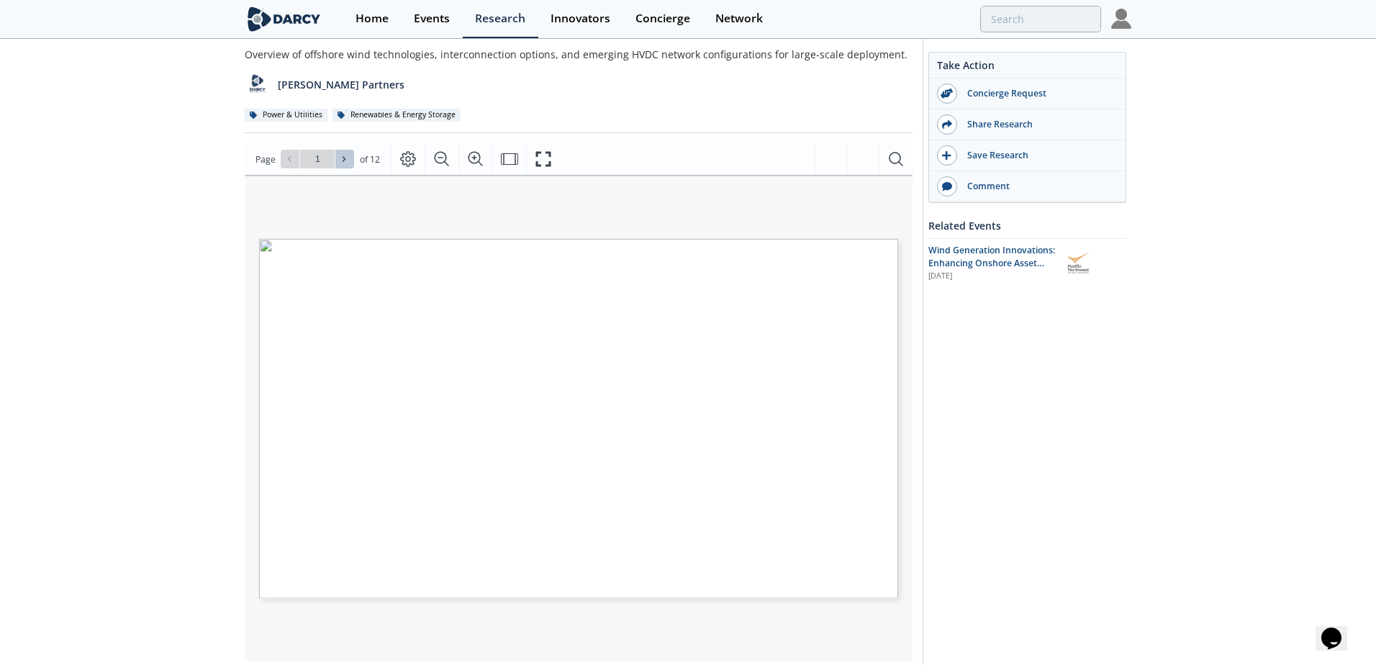
click at [343, 165] on button at bounding box center [344, 159] width 19 height 19
type input "3"
click at [343, 165] on button at bounding box center [344, 159] width 19 height 19
type input "4"
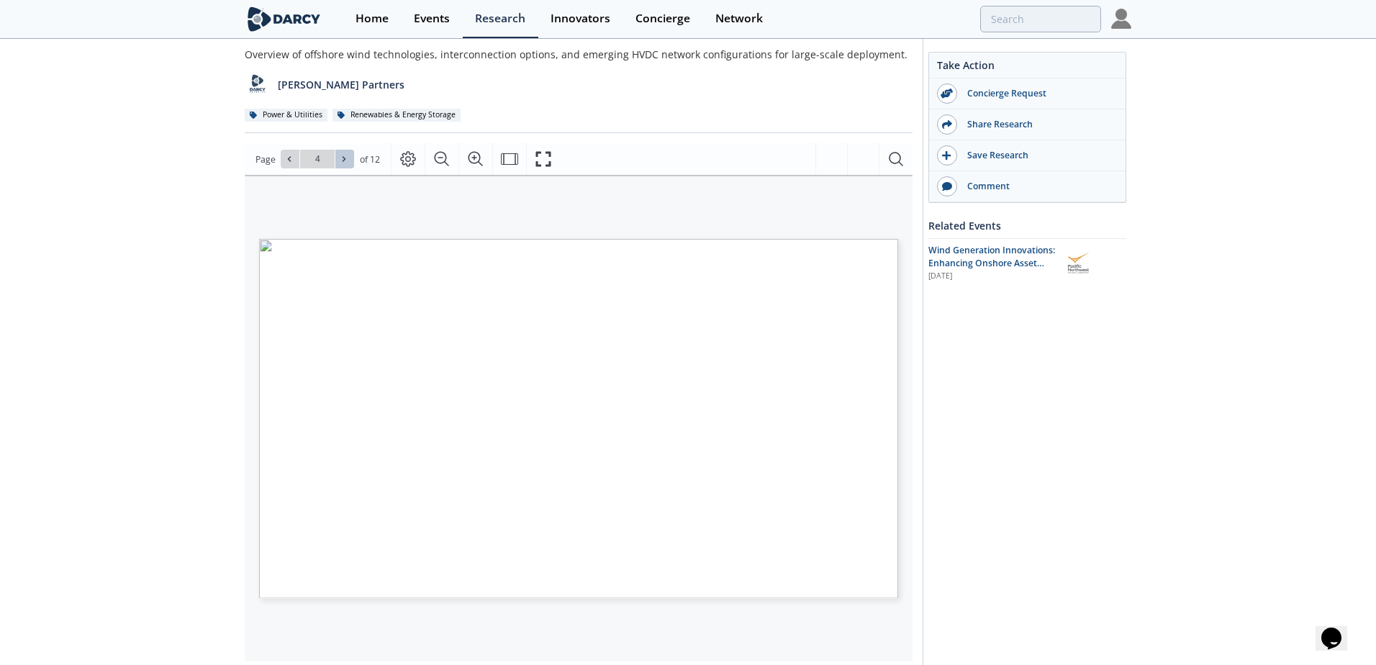
click at [343, 165] on button at bounding box center [344, 159] width 19 height 19
type input "5"
click at [343, 165] on button at bounding box center [344, 159] width 19 height 19
type input "6"
click at [343, 165] on button at bounding box center [344, 159] width 19 height 19
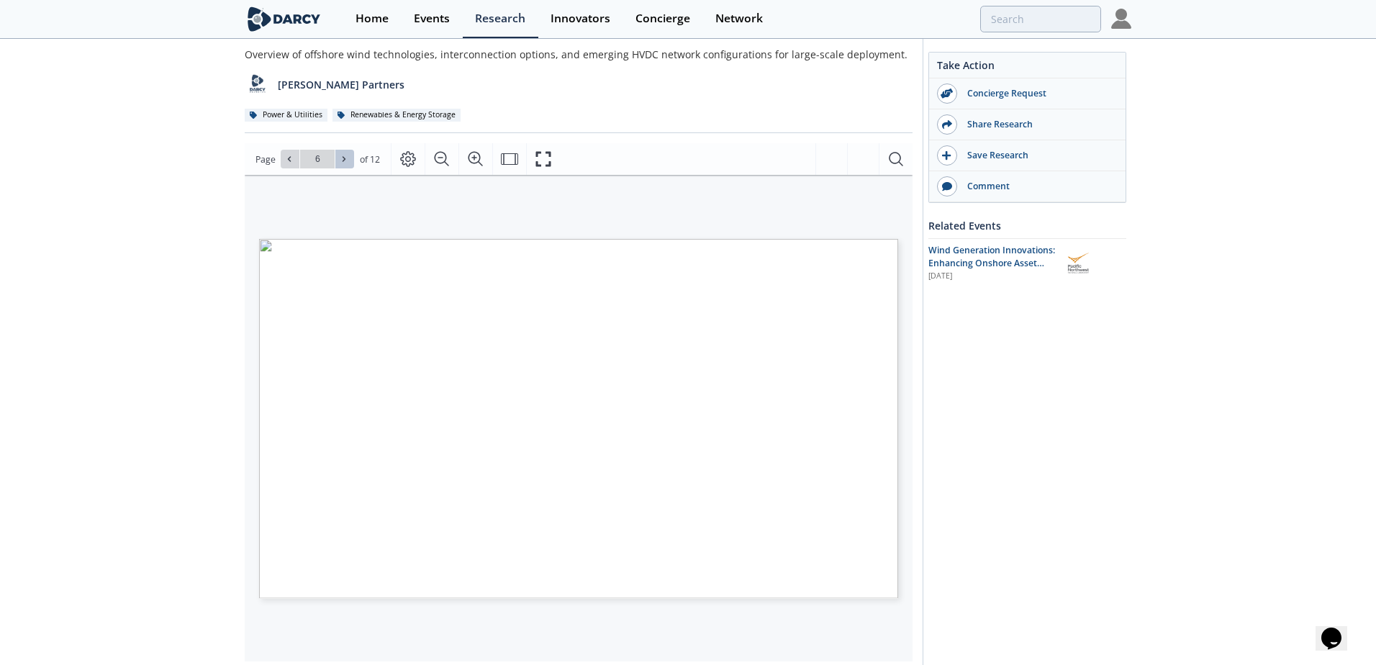
type input "7"
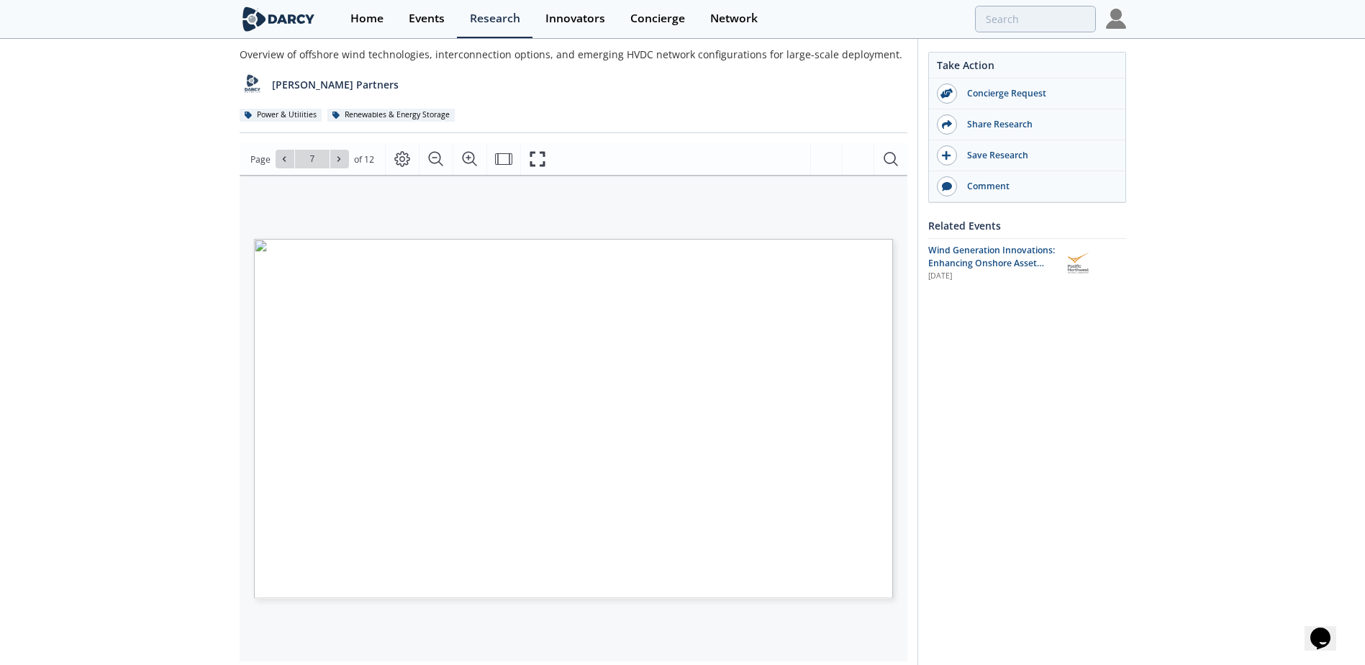
click at [1017, 366] on div "Take Action Concierge Request Share Research Save Research Comment Related Even…" at bounding box center [1021, 471] width 209 height 980
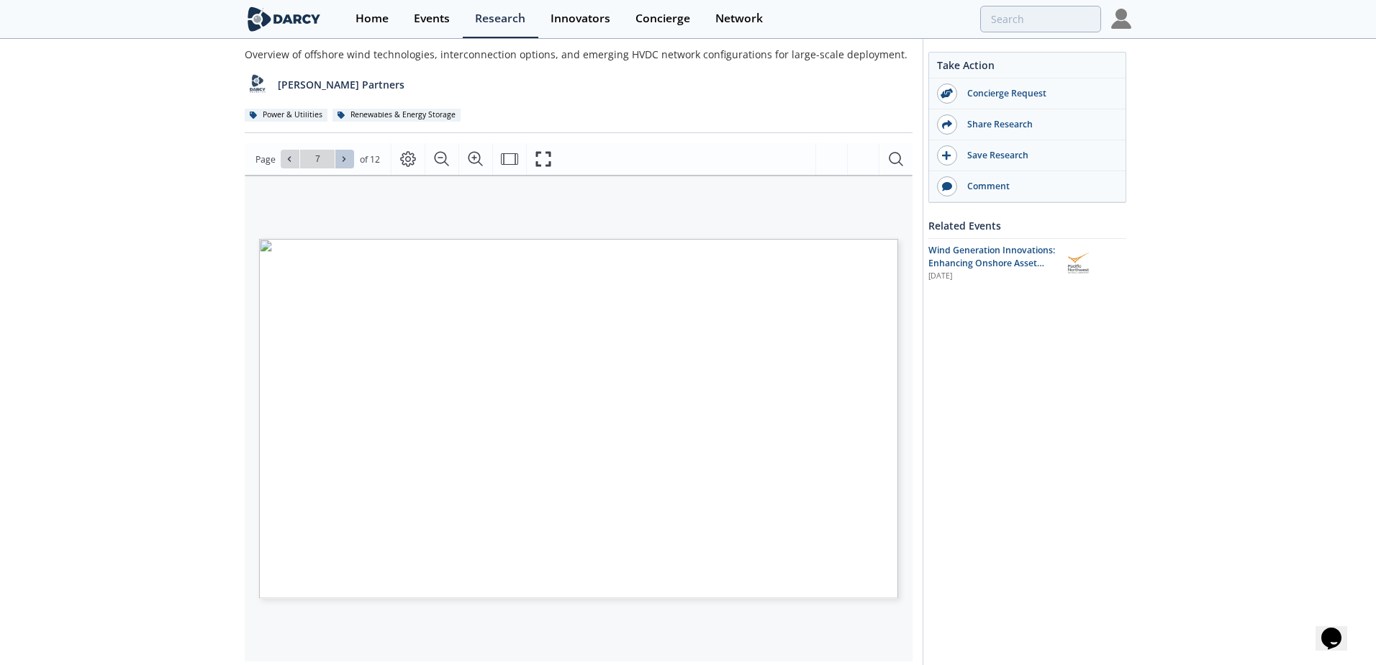
click at [340, 156] on icon at bounding box center [344, 159] width 9 height 9
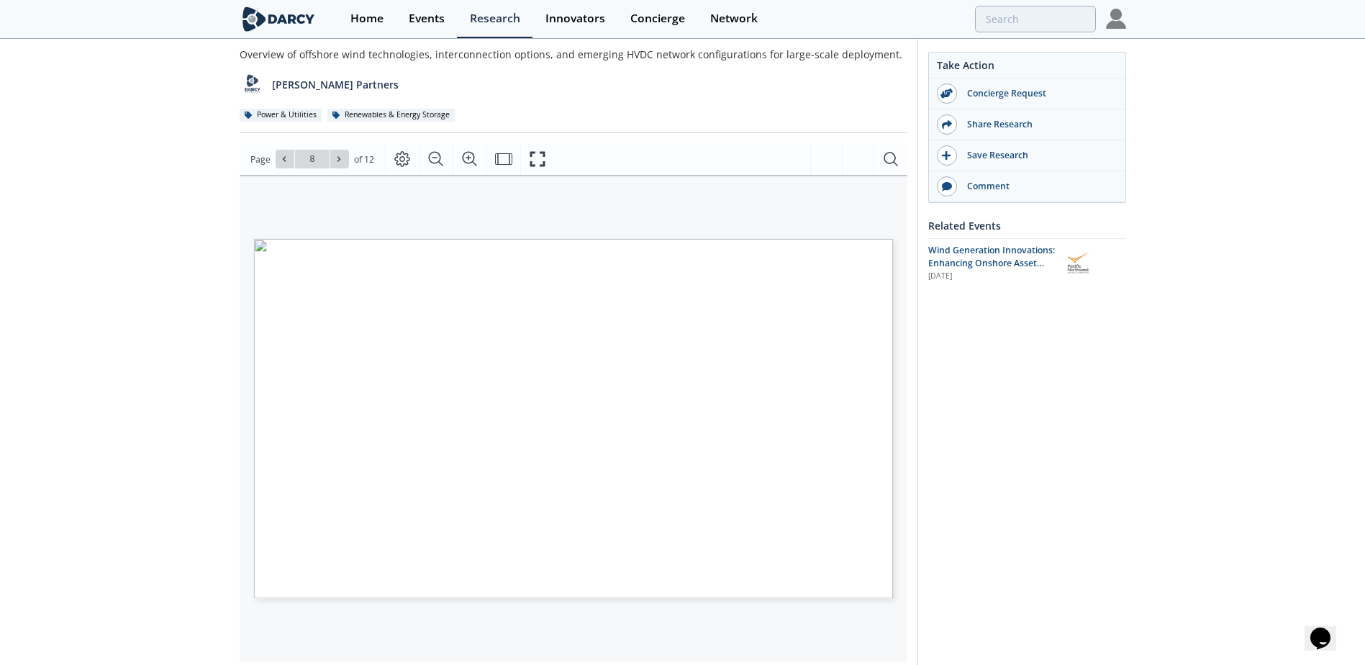
click at [1202, 332] on div "[PERSON_NAME] Insights - Offshore Wind (OSW) and Networks Insight • Updated [DA…" at bounding box center [682, 474] width 1365 height 1012
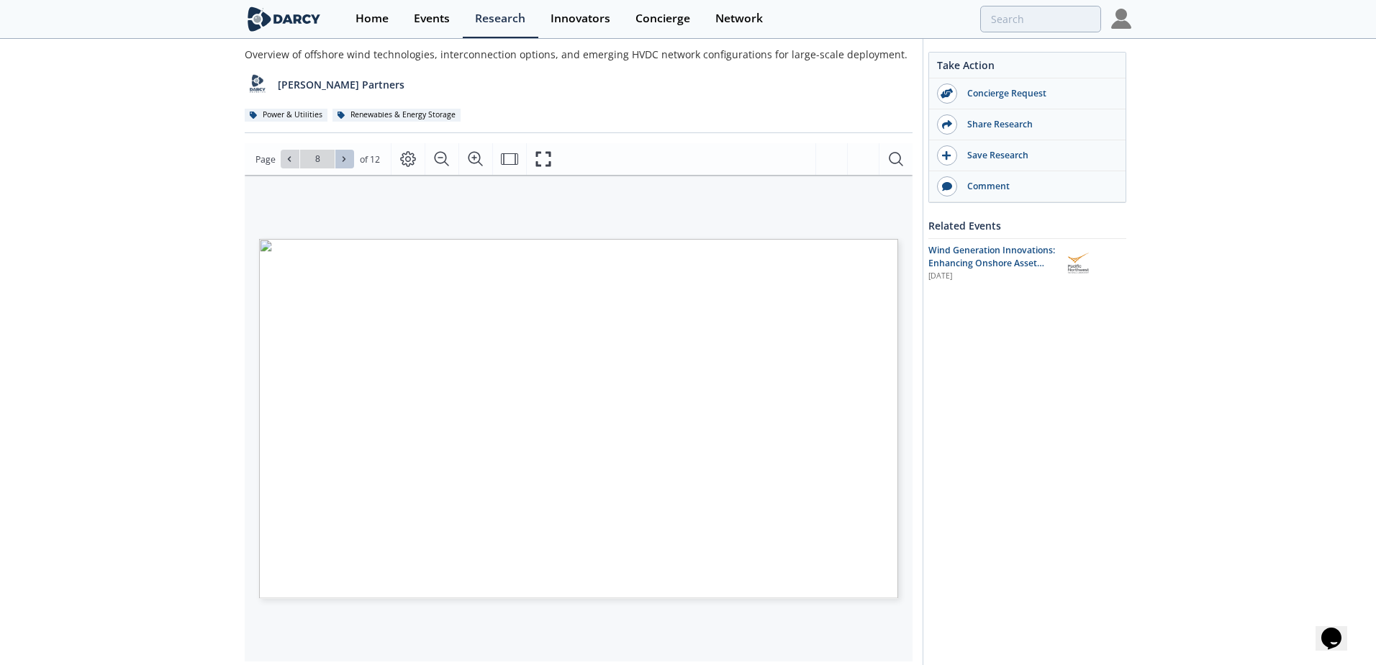
click at [340, 158] on icon at bounding box center [344, 159] width 9 height 9
click at [340, 158] on div "Go to Page 12" at bounding box center [317, 159] width 73 height 19
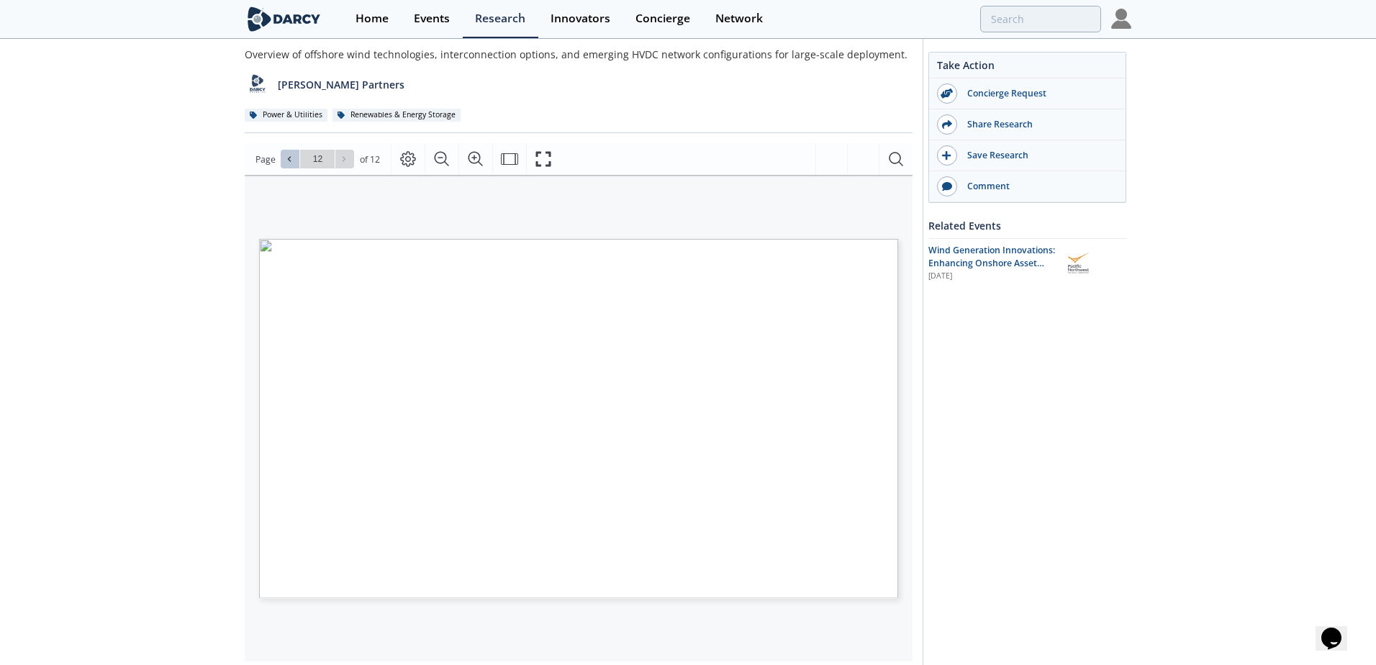
click at [285, 155] on icon at bounding box center [289, 159] width 9 height 9
type input "9"
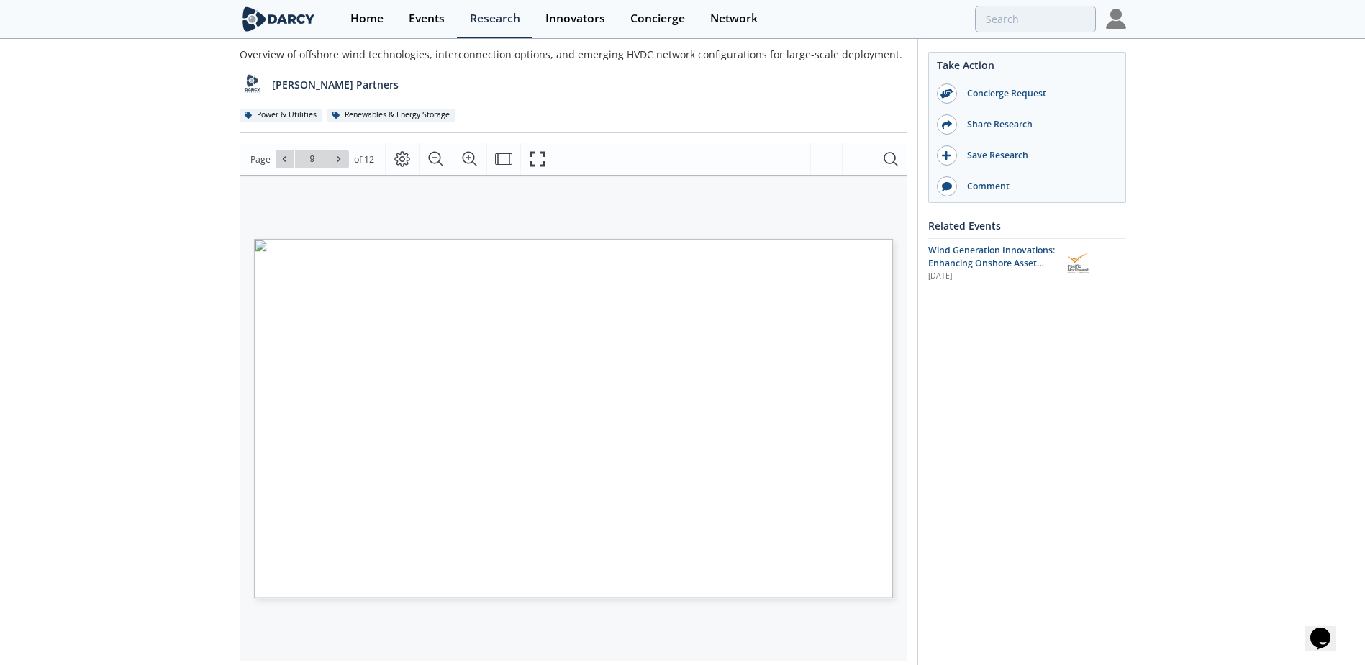
type input "wind"
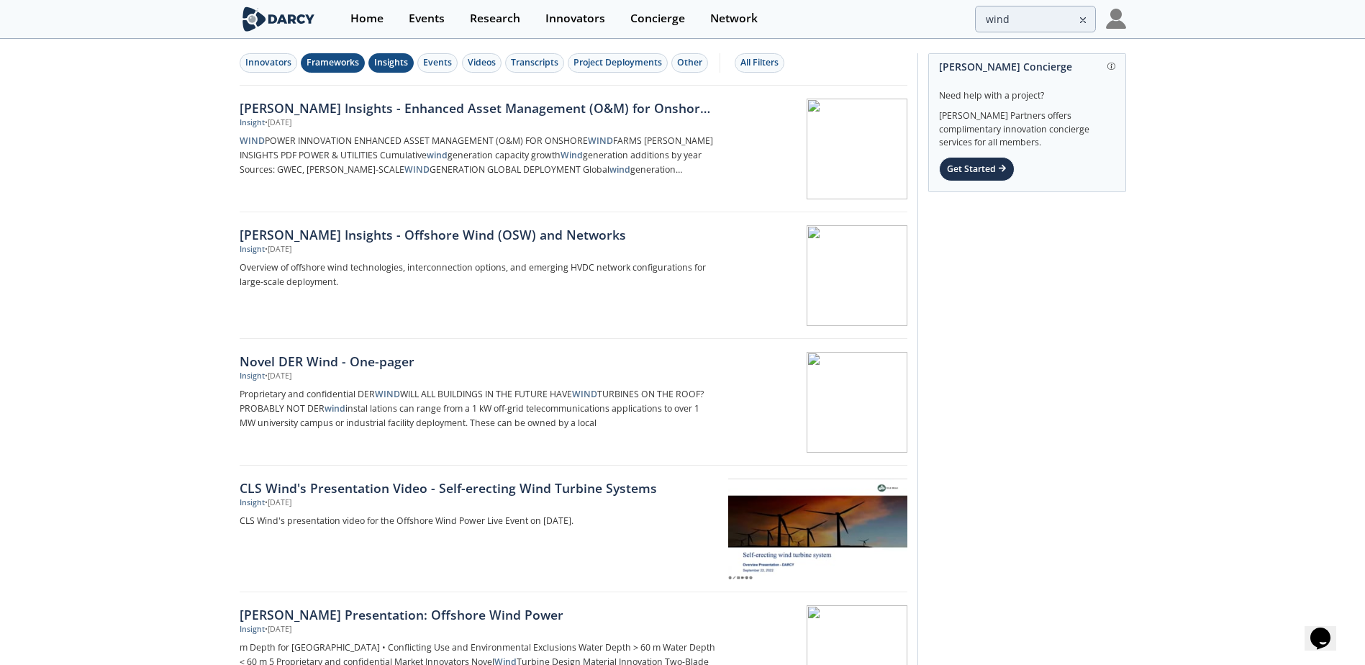
click at [332, 61] on div "Frameworks" at bounding box center [333, 62] width 53 height 13
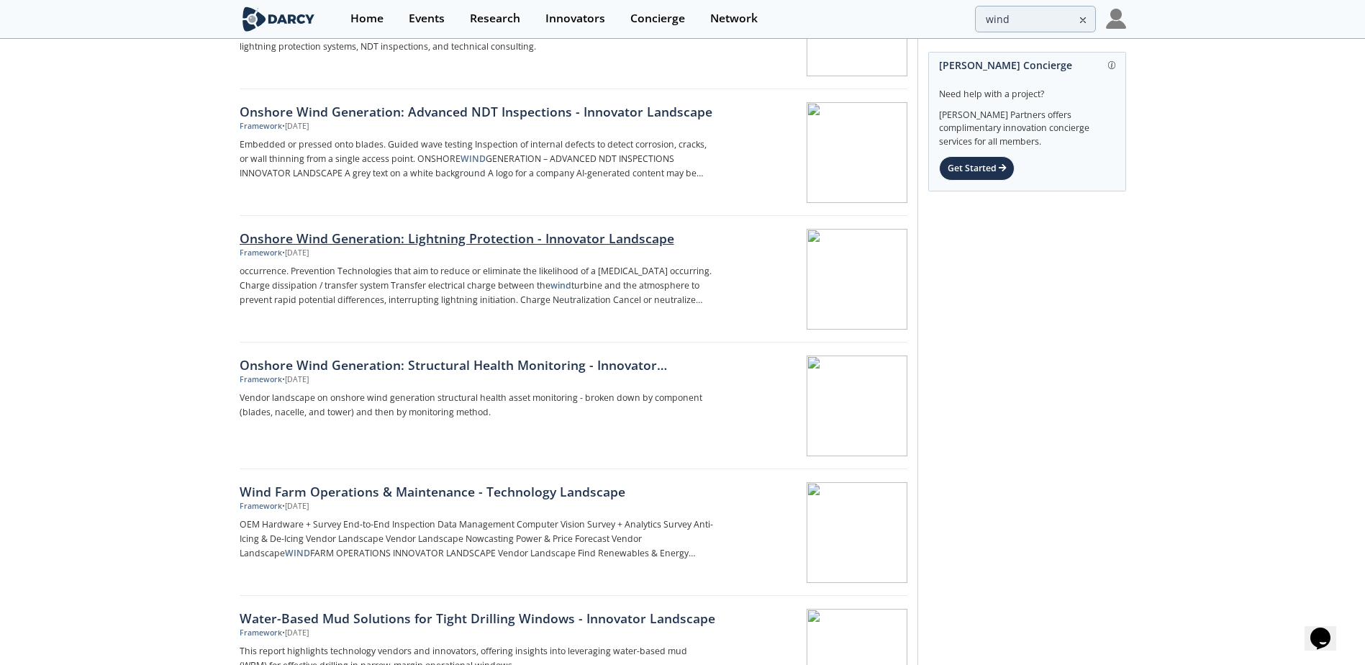
scroll to position [504, 0]
click at [476, 492] on div "Wind Farm Operations & Maintenance - Technology Landscape" at bounding box center [478, 490] width 476 height 19
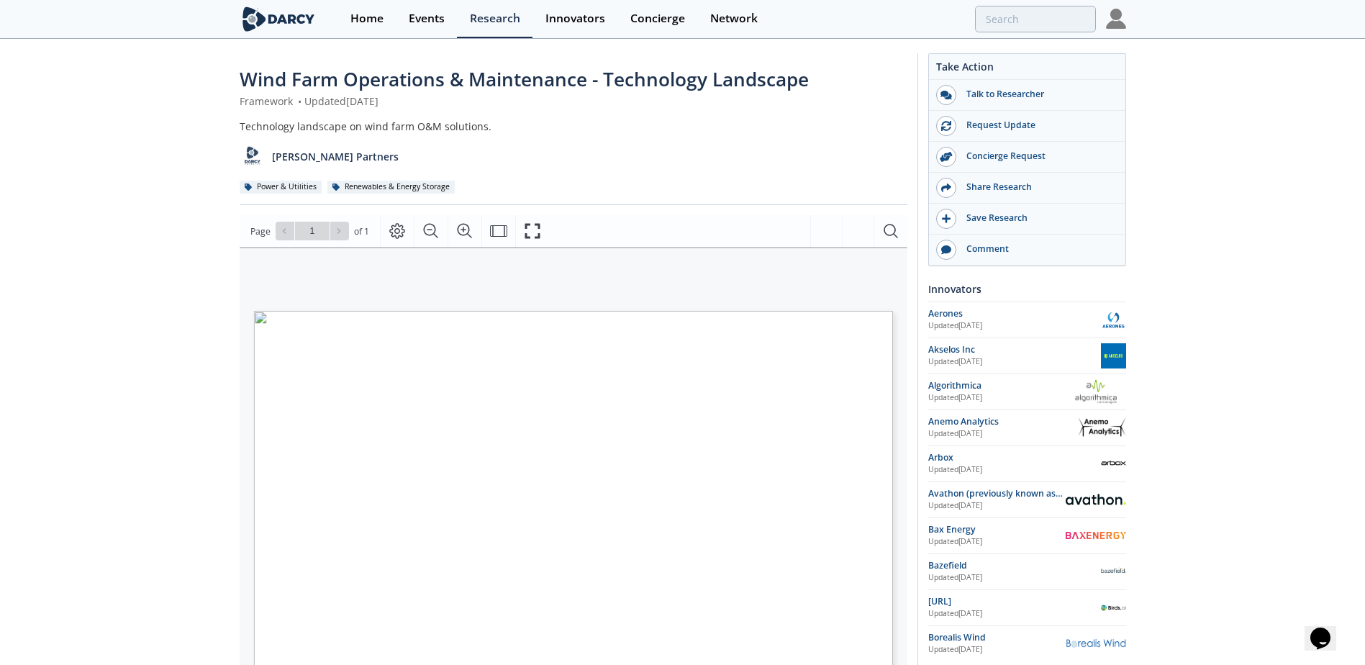
type input "wind"
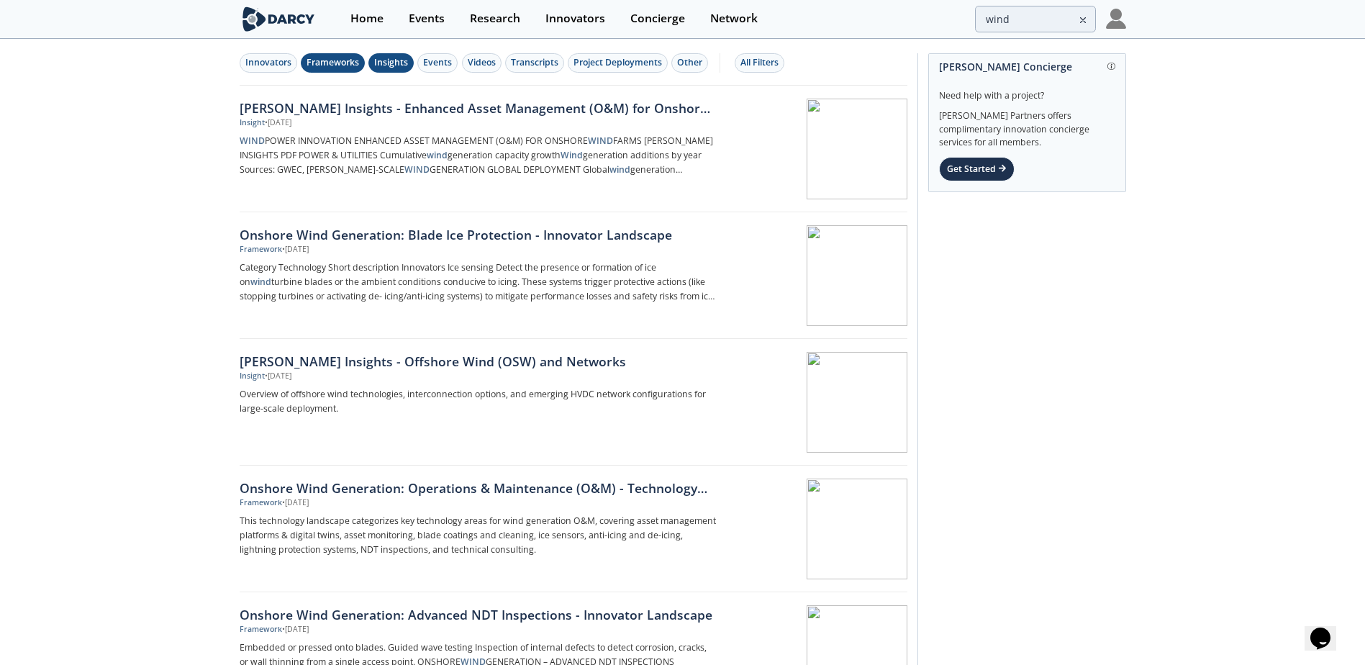
click at [1081, 23] on icon at bounding box center [1083, 20] width 10 height 17
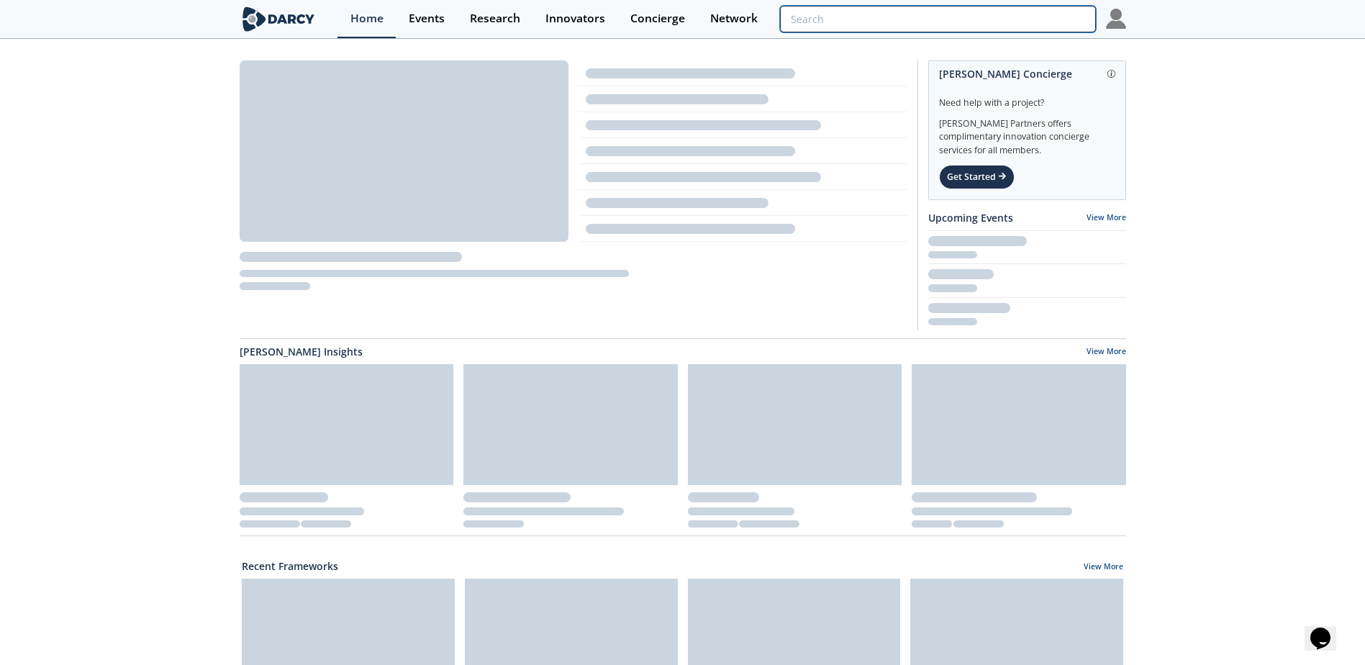
click at [1012, 19] on input "search" at bounding box center [937, 19] width 315 height 27
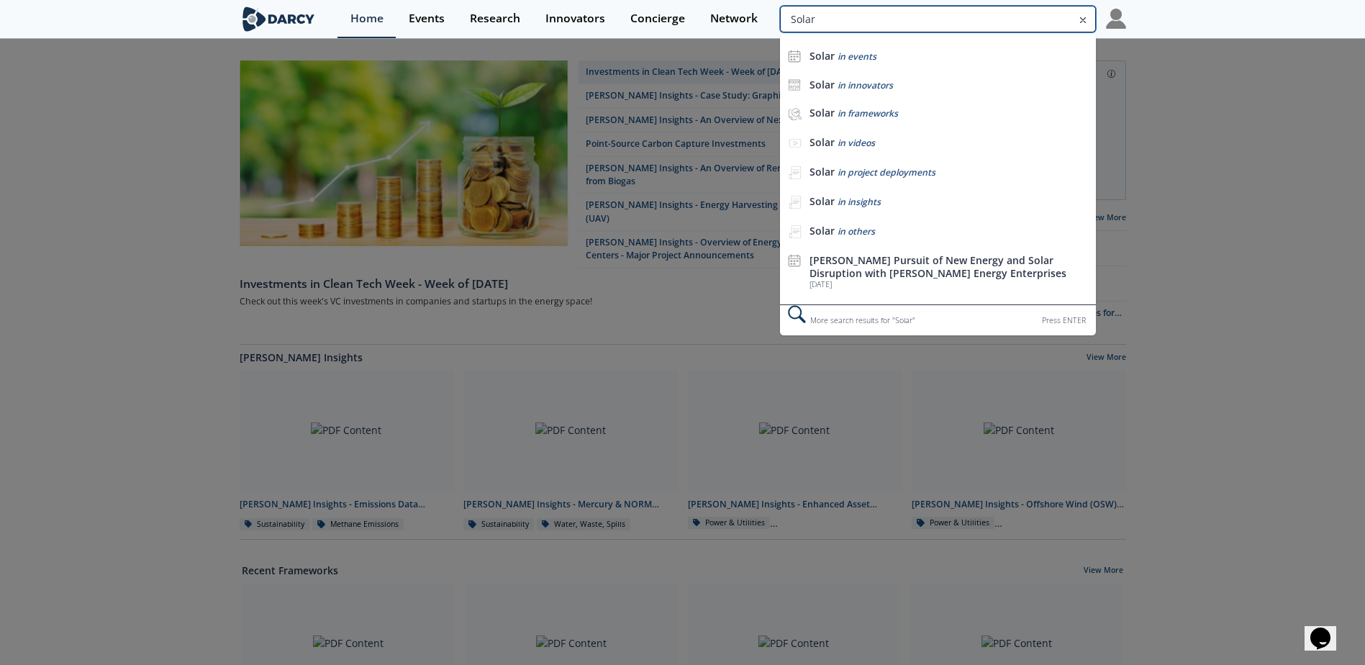
type input "Solar"
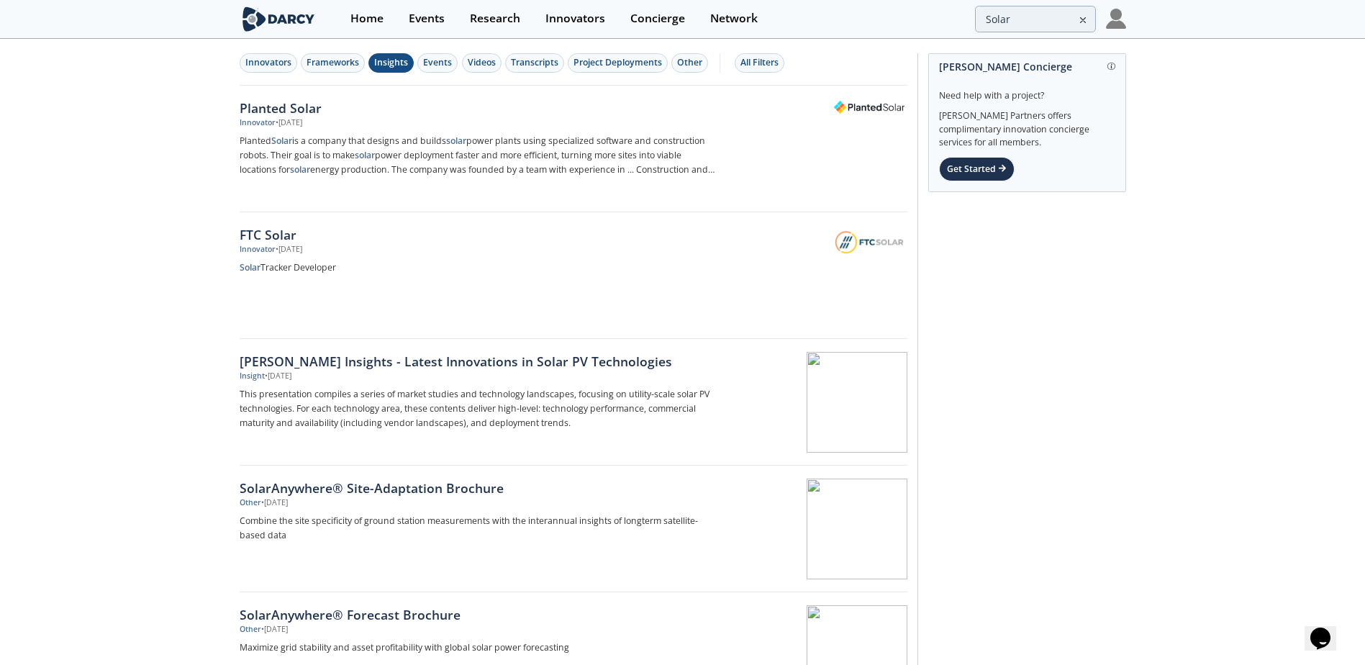
click at [381, 65] on div "Insights" at bounding box center [391, 62] width 34 height 13
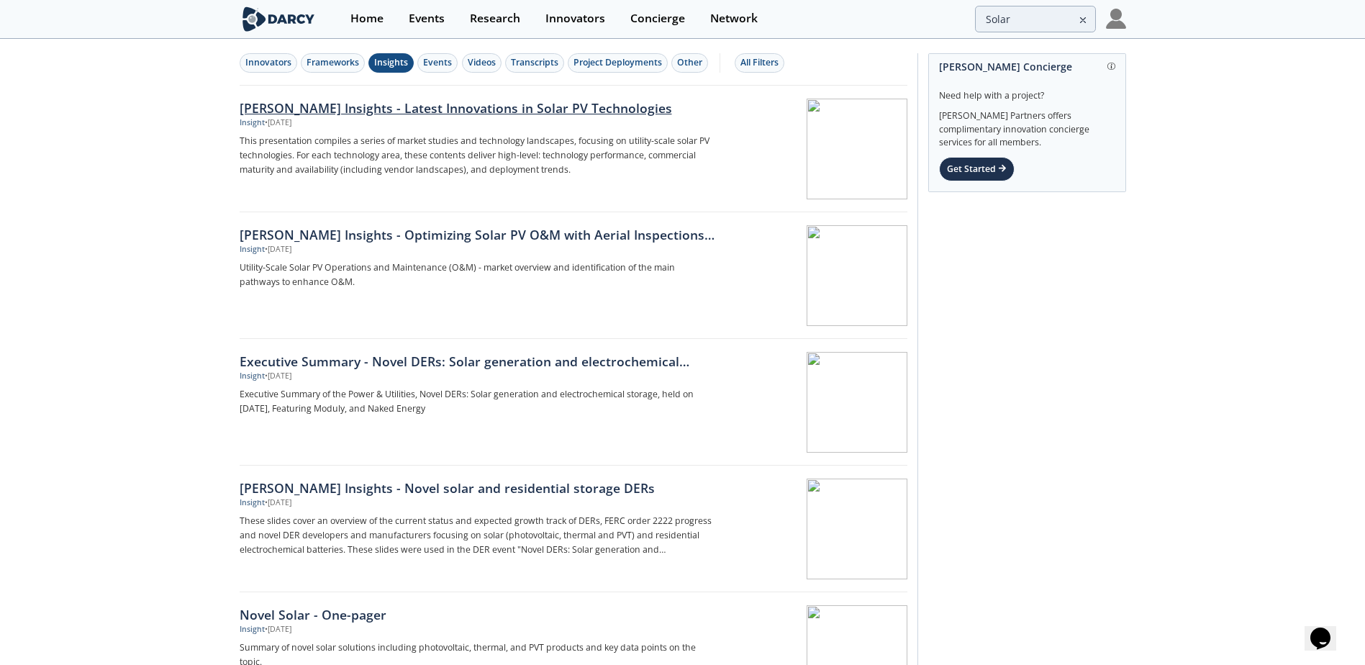
click at [413, 109] on div "[PERSON_NAME] Insights - Latest Innovations in Solar PV Technologies" at bounding box center [478, 108] width 476 height 19
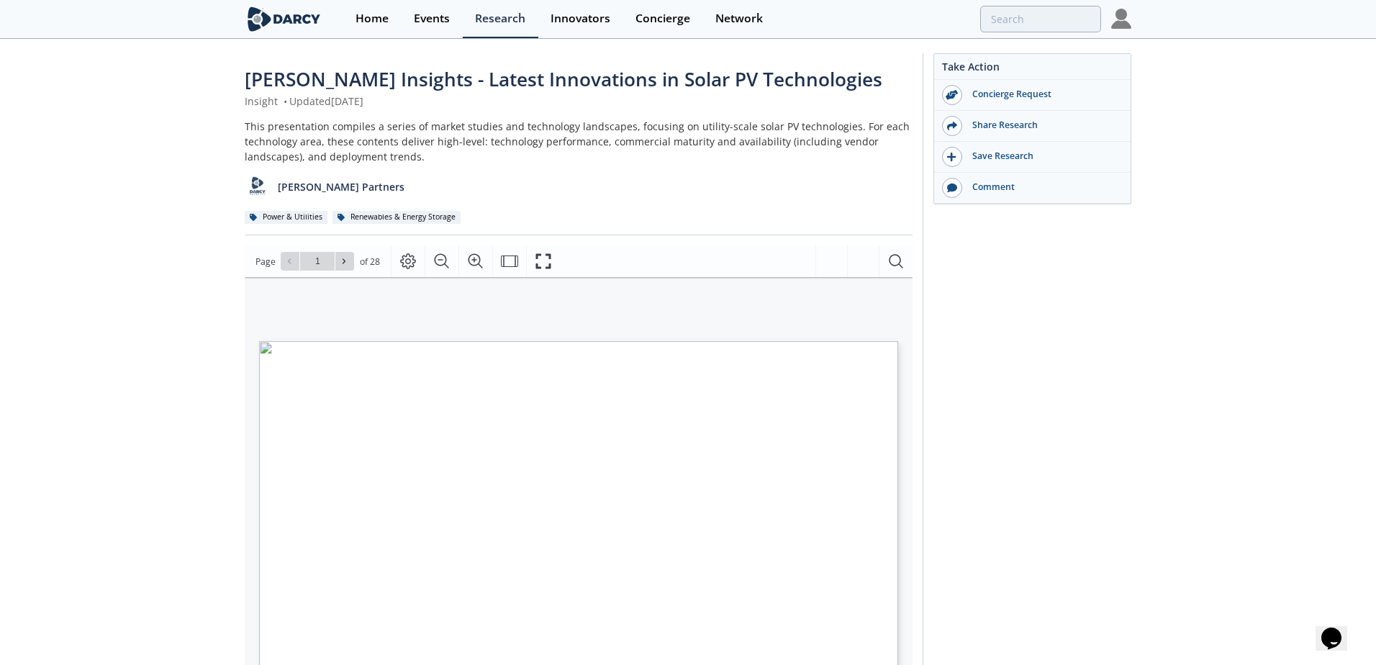
type input "2"
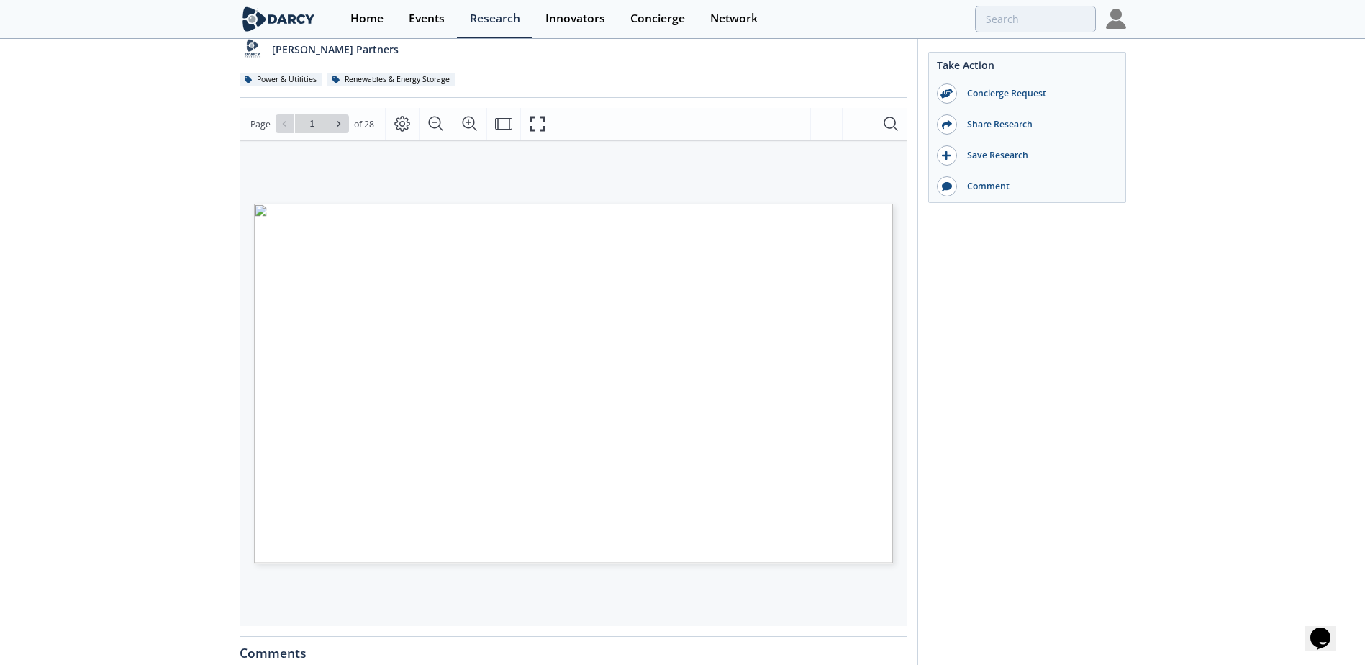
scroll to position [144, 0]
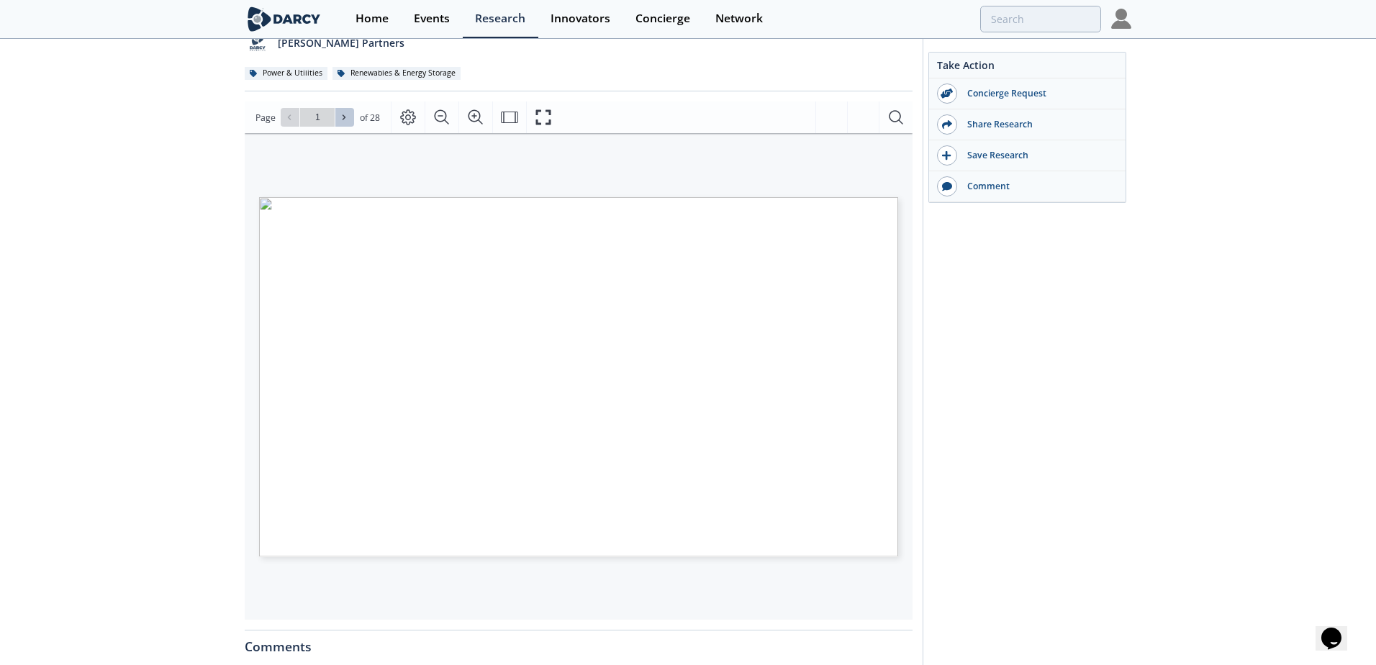
click at [340, 118] on icon at bounding box center [344, 117] width 9 height 9
type input "3"
